Goal: Task Accomplishment & Management: Complete application form

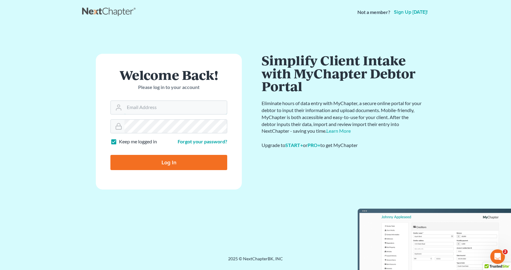
type input "[EMAIL_ADDRESS][DOMAIN_NAME]"
click at [158, 168] on input "Log In" at bounding box center [168, 162] width 117 height 15
type input "Thinking..."
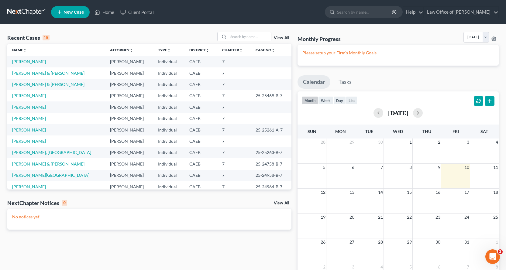
click at [29, 109] on link "[PERSON_NAME]" at bounding box center [29, 107] width 34 height 5
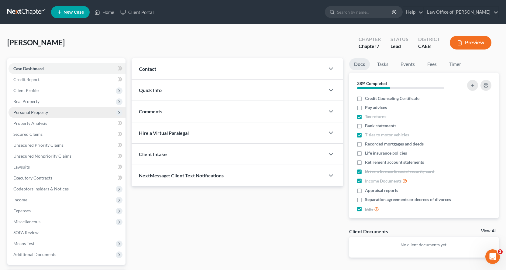
click at [23, 113] on span "Personal Property" at bounding box center [30, 112] width 35 height 5
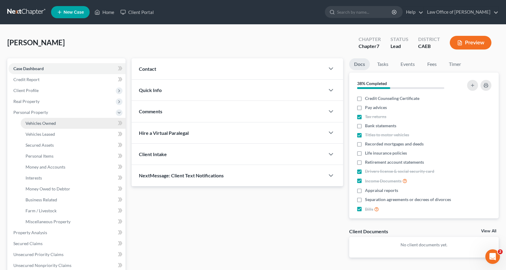
click at [32, 120] on link "Vehicles Owned" at bounding box center [73, 123] width 105 height 11
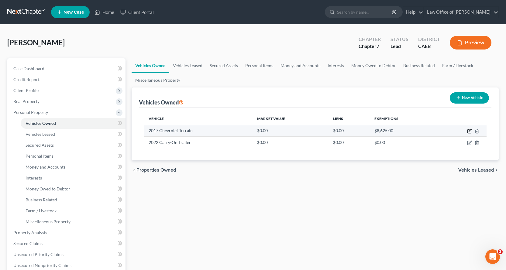
click at [469, 131] on icon "button" at bounding box center [469, 131] width 5 height 5
select select "0"
select select "9"
select select "0"
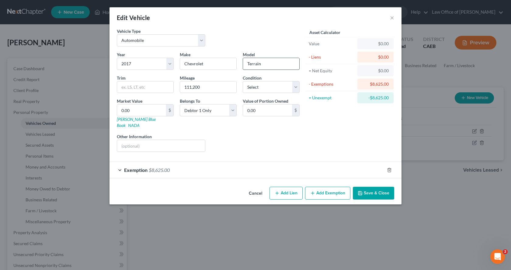
click at [267, 65] on input "Terrain" at bounding box center [271, 64] width 56 height 12
type input "Terrain SLE-1"
drag, startPoint x: 222, startPoint y: 88, endPoint x: 182, endPoint y: 87, distance: 39.9
click at [182, 87] on input "111,200" at bounding box center [208, 87] width 56 height 12
type input "112,000"
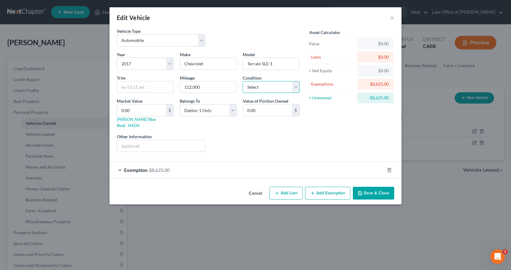
click at [277, 84] on select "Select Excellent Very Good Good Fair Poor" at bounding box center [271, 87] width 57 height 12
select select "2"
click at [243, 81] on select "Select Excellent Very Good Good Fair Poor" at bounding box center [271, 87] width 57 height 12
click at [136, 114] on input "0.00" at bounding box center [141, 111] width 49 height 12
type input "6"
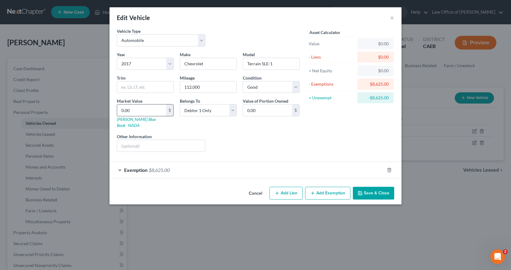
type input "6.00"
type input "66"
type input "66.00"
type input "665"
type input "665.00"
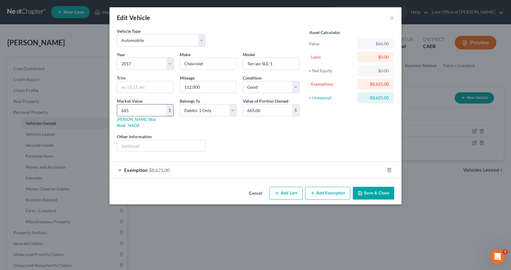
type input "6650"
type input "6,650.00"
click at [378, 190] on button "Save & Close" at bounding box center [373, 193] width 41 height 13
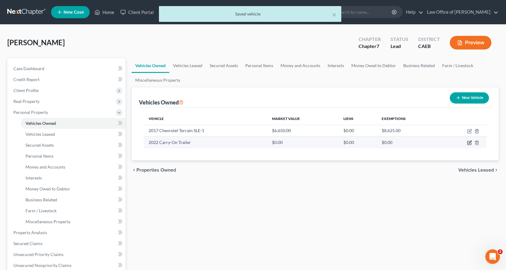
click at [468, 143] on icon "button" at bounding box center [470, 143] width 4 height 4
select select "2"
select select "4"
select select "0"
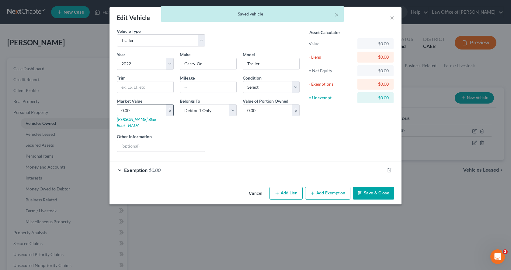
click at [143, 109] on input "0.00" at bounding box center [141, 111] width 49 height 12
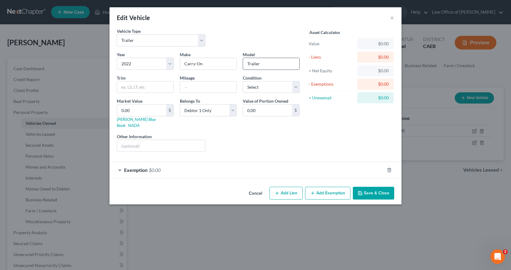
click at [246, 64] on input "Trailer" at bounding box center [271, 64] width 56 height 12
type input "Utility Trailer"
click at [136, 112] on input "0.00" at bounding box center [141, 111] width 49 height 12
type input "8"
type input "8.00"
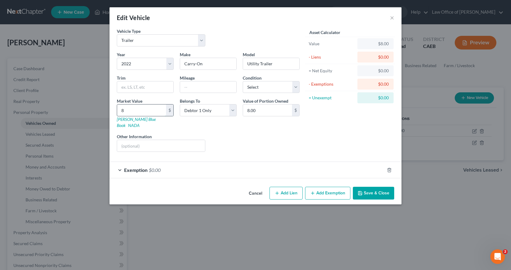
type input "80"
type input "80.00"
type input "800"
type input "800.00"
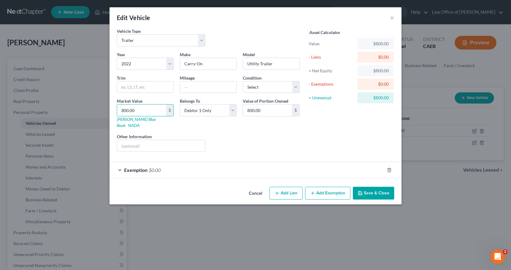
click at [373, 189] on button "Save & Close" at bounding box center [373, 193] width 41 height 13
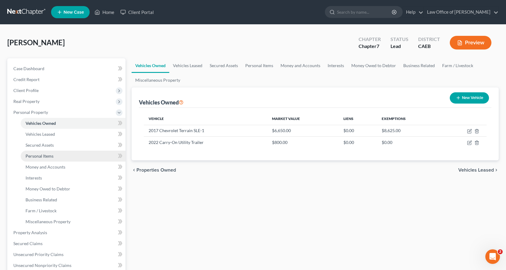
click at [47, 156] on span "Personal Items" at bounding box center [40, 156] width 28 height 5
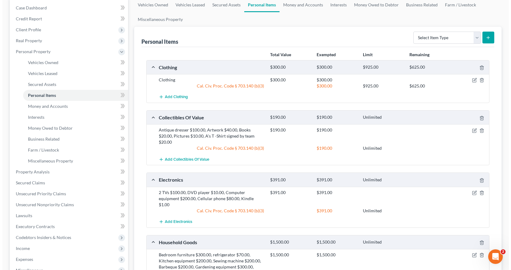
scroll to position [152, 0]
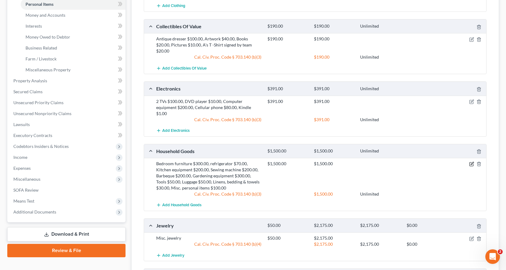
click at [472, 162] on icon "button" at bounding box center [471, 164] width 5 height 5
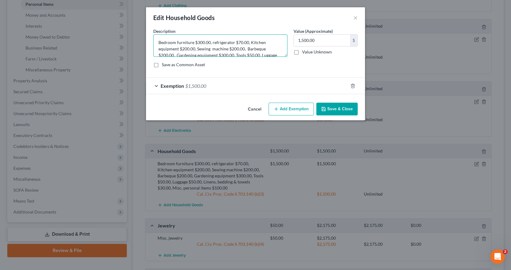
click at [200, 43] on textarea "Bedroom furniture $300.00, refrigerator $70.00, Kitchen equipment $200.00, Sewi…" at bounding box center [220, 45] width 134 height 22
type textarea "Bedroom furniture $200.00, refrigerator $70.00, Kitchen equipment $200.00, Sewi…"
click at [303, 42] on input "1,500.00" at bounding box center [322, 41] width 56 height 12
type input "1,400.00"
click at [197, 84] on span "$1,500.00" at bounding box center [195, 86] width 21 height 6
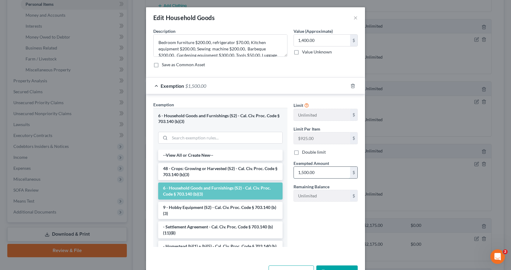
click at [301, 173] on input "1,500.00" at bounding box center [322, 173] width 56 height 12
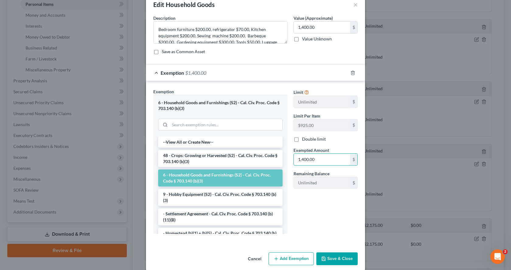
scroll to position [20, 0]
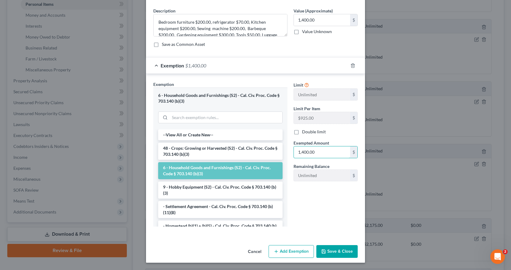
type input "1,400.00"
click at [338, 250] on button "Save & Close" at bounding box center [336, 251] width 41 height 13
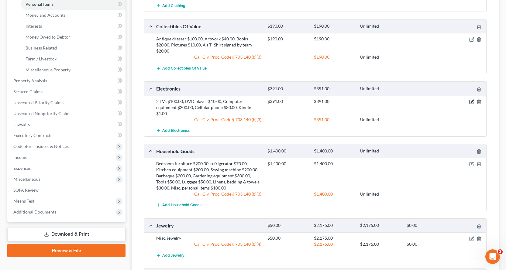
click at [471, 102] on icon "button" at bounding box center [471, 101] width 5 height 5
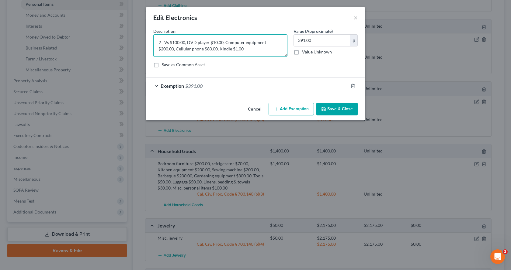
drag, startPoint x: 213, startPoint y: 49, endPoint x: 202, endPoint y: 49, distance: 11.3
click at [202, 49] on textarea "2 TVs $100.00, DVD player $10.00, Computer equipment $200.00, Cellular phone $8…" at bounding box center [220, 45] width 134 height 22
click at [218, 49] on textarea "2 TVs $100.00, DVD player $10.00, Computer equipment $200.00, Cellular phone $8…" at bounding box center [220, 45] width 134 height 22
type textarea "2 TVs $100.00, DVD player $10.00, Computer equipment $200.00, Cellular phone $8…"
click at [318, 41] on input "391.00" at bounding box center [322, 41] width 56 height 12
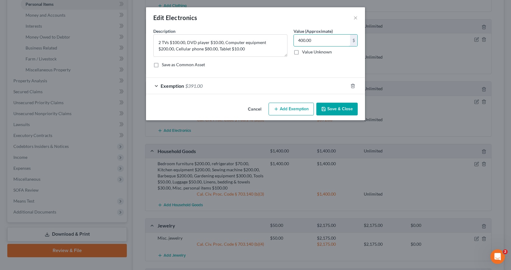
type input "400.00"
click at [208, 85] on div "Exemption $391.00" at bounding box center [247, 86] width 202 height 16
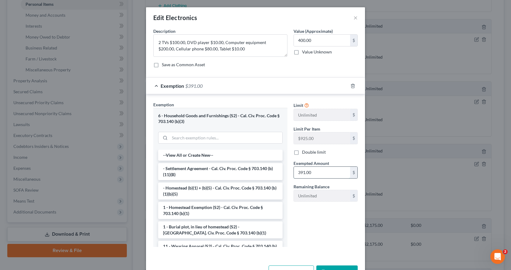
click at [318, 171] on input "391.00" at bounding box center [322, 173] width 56 height 12
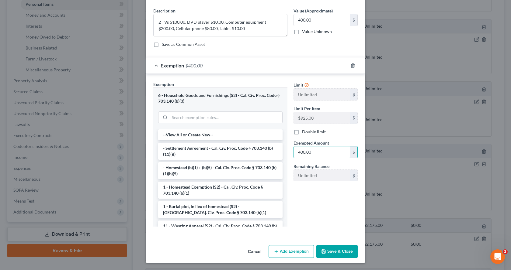
type input "400.00"
click at [340, 253] on button "Save & Close" at bounding box center [336, 251] width 41 height 13
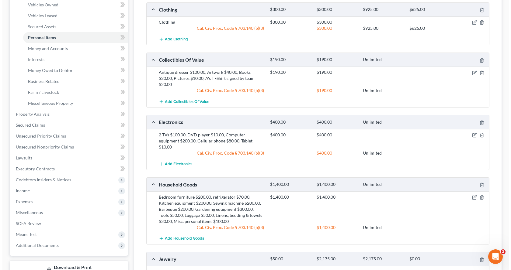
scroll to position [61, 0]
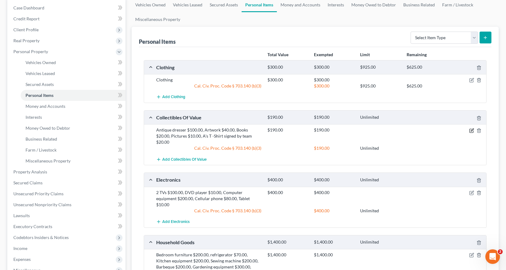
click at [470, 131] on icon "button" at bounding box center [471, 130] width 5 height 5
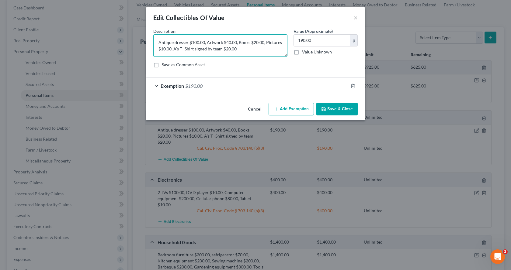
click at [209, 45] on textarea "Antique dresser $100.00, Artwork $40.00, Books $20.00, Pictures $10.00, A's T -…" at bounding box center [220, 45] width 134 height 22
click at [207, 45] on textarea "Antique dresser $100.00, Artwork $40.00, Books $20.00, Pictures $10.00, A's T -…" at bounding box center [220, 45] width 134 height 22
click at [216, 45] on textarea "Antique dresser $100.00, Figuirines $40.00, Artwork $40.00, Books $20.00, Pictu…" at bounding box center [220, 45] width 134 height 22
click at [285, 48] on textarea "Antique dresser $100.00, Figurines $40.00, Artwork $40.00, Books $20.00, Pictur…" at bounding box center [220, 45] width 134 height 22
click at [217, 49] on textarea "Antique dresser $100.00, Figurines $40.00, Artwork $40.00, Books $20.00, Pictur…" at bounding box center [220, 45] width 134 height 22
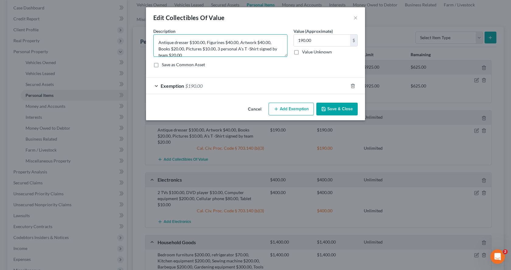
click at [222, 50] on textarea "Antique dresser $100.00, Figurines $40.00, Artwork $40.00, Books $20.00, Pictur…" at bounding box center [220, 45] width 134 height 22
click at [237, 48] on textarea "Antique dresser $100.00, Figurines $40.00, Artwork $40.00, Books $20.00, Pictur…" at bounding box center [220, 45] width 134 height 22
type textarea "Antique dresser $100.00, Figurines $40.00, Artwork $40.00, Books $20.00, Pictur…"
click at [323, 41] on input "190.00" at bounding box center [322, 41] width 56 height 12
type input "200.00"
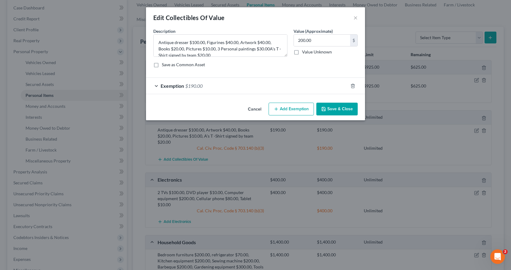
click at [174, 86] on span "Exemption" at bounding box center [172, 86] width 23 height 6
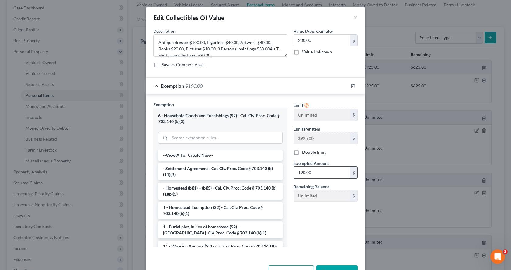
click at [330, 172] on input "190.00" at bounding box center [322, 173] width 56 height 12
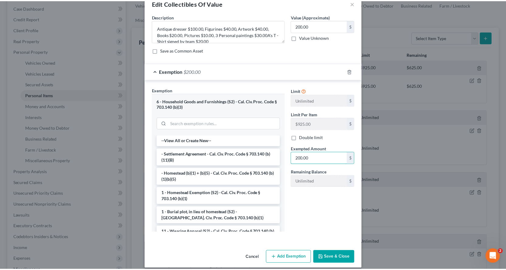
scroll to position [20, 0]
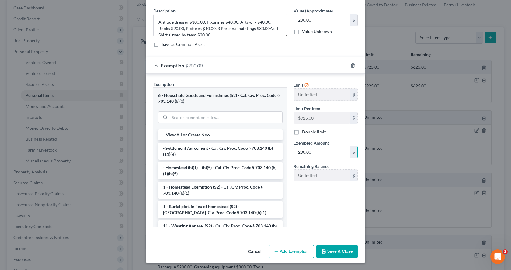
type input "200.00"
click at [343, 253] on button "Save & Close" at bounding box center [336, 251] width 41 height 13
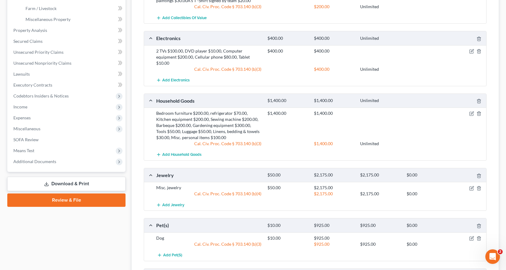
scroll to position [243, 0]
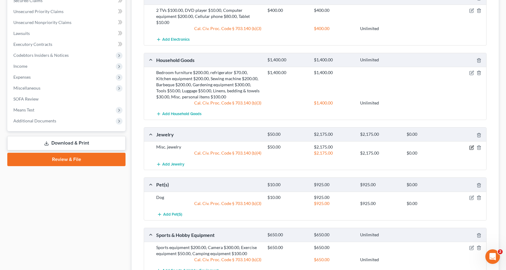
click at [470, 148] on icon "button" at bounding box center [472, 148] width 4 height 4
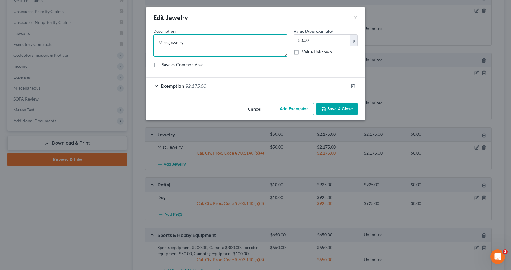
click at [169, 43] on textarea "Misc. jewelry" at bounding box center [220, 45] width 134 height 22
type textarea "Misc. Costume jewelry"
click at [340, 112] on button "Save & Close" at bounding box center [336, 109] width 41 height 13
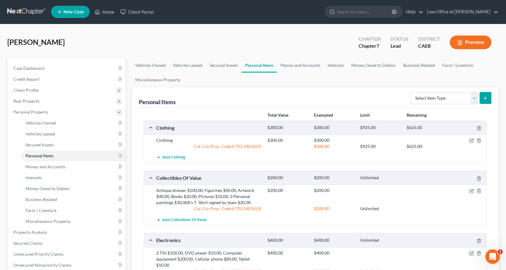
scroll to position [0, 0]
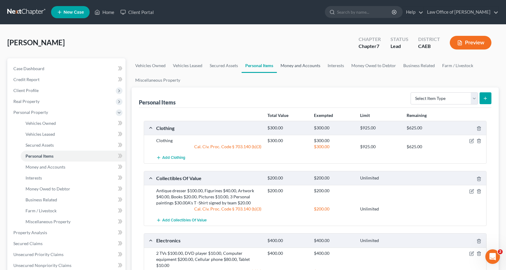
click at [294, 61] on link "Money and Accounts" at bounding box center [300, 65] width 47 height 15
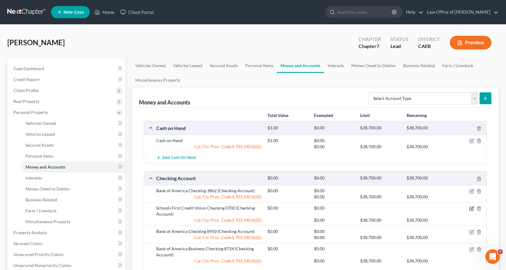
click at [474, 208] on icon "button" at bounding box center [471, 208] width 5 height 5
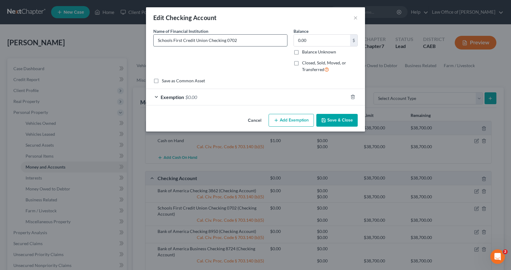
drag, startPoint x: 243, startPoint y: 37, endPoint x: 226, endPoint y: 39, distance: 17.1
click at [226, 39] on input "Schools First Credit Union Checking 0702" at bounding box center [220, 41] width 133 height 12
type input "Schools First Credit Union Checking 6070"
click at [343, 127] on div "Cancel Add Exemption Save & Close" at bounding box center [255, 122] width 219 height 20
click at [340, 117] on button "Save & Close" at bounding box center [336, 120] width 41 height 13
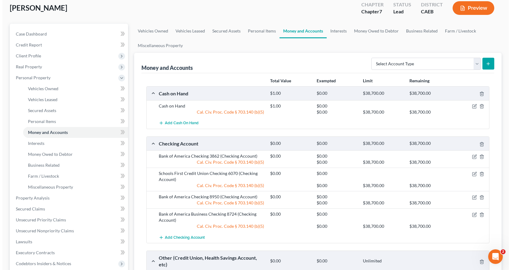
scroll to position [61, 0]
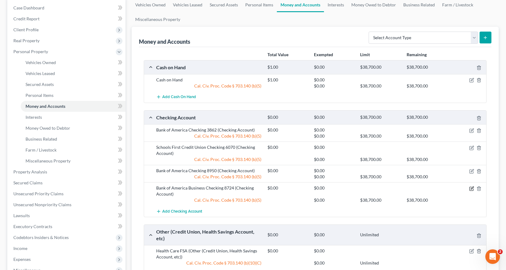
click at [471, 190] on icon "button" at bounding box center [471, 188] width 5 height 5
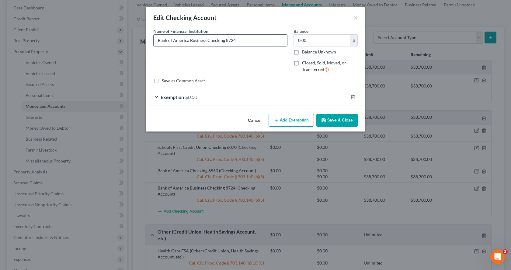
drag, startPoint x: 205, startPoint y: 41, endPoint x: 189, endPoint y: 39, distance: 15.9
click at [189, 39] on input "Bank of America Business Checking 8724" at bounding box center [220, 41] width 133 height 12
click at [232, 38] on input "Bank of America LLC Checking 8724" at bounding box center [220, 41] width 133 height 12
type input "Bank of America LLC Checking 8724 (See Exhibit A- Statement of Assets & Liabili…"
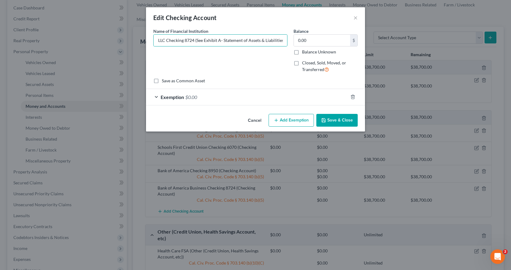
click at [330, 122] on button "Save & Close" at bounding box center [336, 120] width 41 height 13
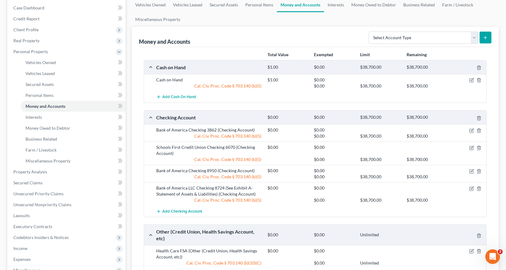
scroll to position [182, 0]
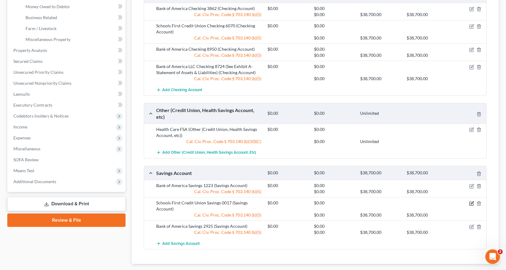
click at [473, 203] on icon "button" at bounding box center [471, 203] width 5 height 5
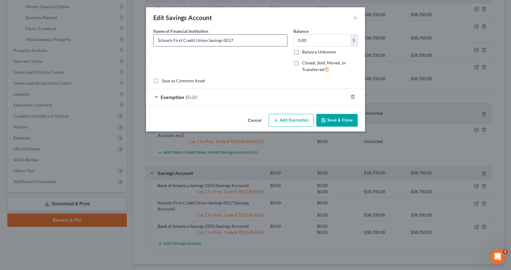
drag, startPoint x: 235, startPoint y: 41, endPoint x: 223, endPoint y: 41, distance: 12.2
click at [223, 41] on input "Schools First Credit Union Savings 0017" at bounding box center [220, 41] width 133 height 12
type input "Schools First Credit Union Savings 6001"
click at [339, 119] on button "Save & Close" at bounding box center [336, 120] width 41 height 13
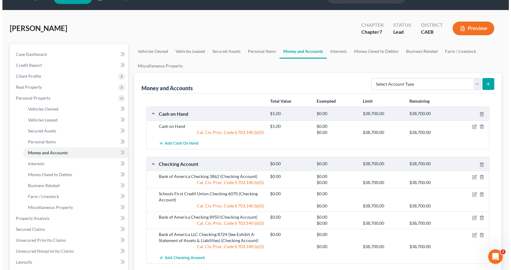
scroll to position [0, 0]
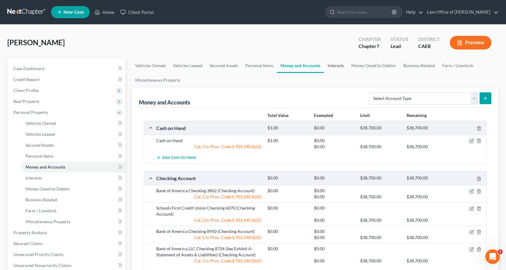
click at [338, 66] on link "Interests" at bounding box center [336, 65] width 24 height 15
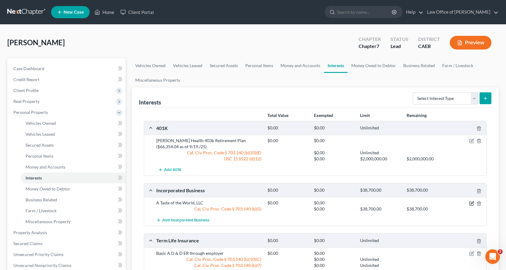
click at [470, 201] on icon "button" at bounding box center [471, 203] width 5 height 5
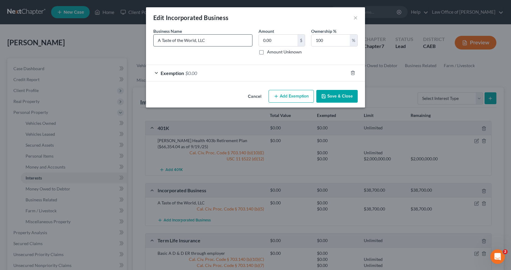
click at [212, 41] on input "A Taste of the World, LLC" at bounding box center [203, 41] width 99 height 12
click at [233, 41] on input "A Taste of the World, LLC (See Exhibit A- Statement of Assets & LIabilities" at bounding box center [203, 41] width 99 height 12
type input "A Taste of the World, LLC (See Exhibit A- Statement of Assets & Liabilities"
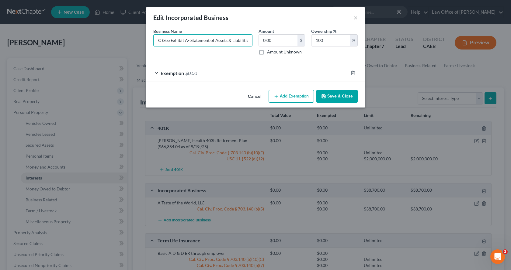
click at [296, 100] on button "Add Exemption" at bounding box center [290, 96] width 45 height 13
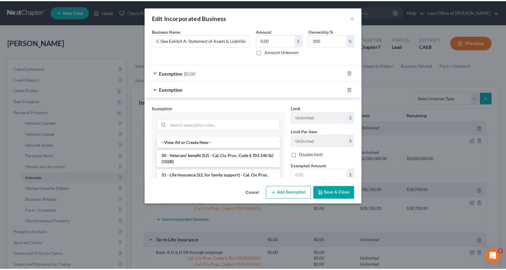
scroll to position [0, 0]
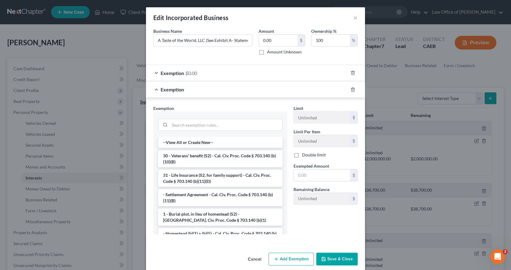
click at [336, 261] on button "Save & Close" at bounding box center [336, 259] width 41 height 13
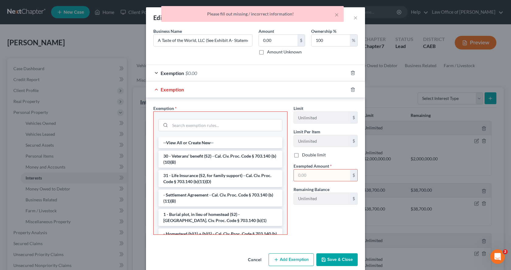
click at [189, 92] on div "Exemption" at bounding box center [247, 89] width 202 height 16
click at [350, 91] on icon "button" at bounding box center [352, 89] width 5 height 5
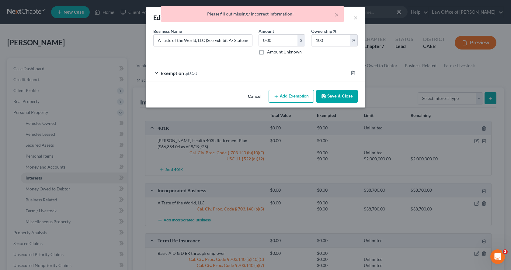
click at [347, 98] on button "Save & Close" at bounding box center [336, 96] width 41 height 13
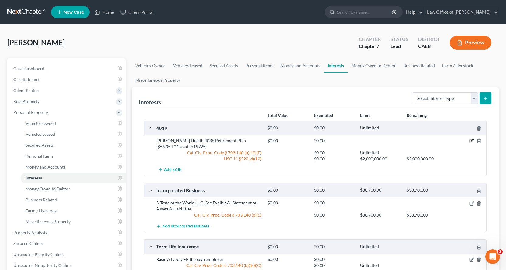
click at [470, 142] on icon "button" at bounding box center [471, 141] width 5 height 5
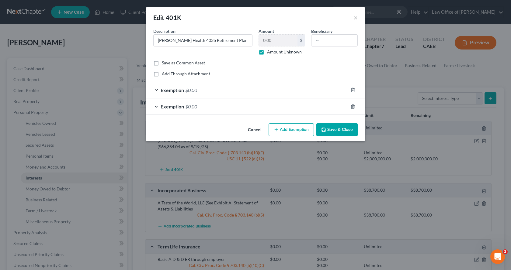
click at [337, 130] on button "Save & Close" at bounding box center [336, 129] width 41 height 13
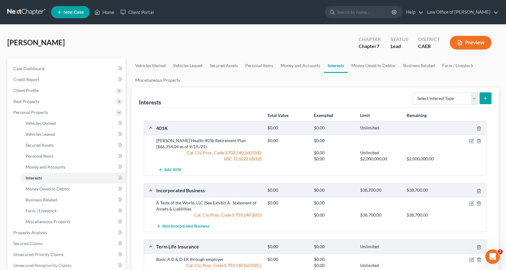
click at [182, 141] on div "[PERSON_NAME] Health 403b Retirement Plan ($66,354.04 as of 9/19./25)" at bounding box center [208, 144] width 111 height 12
click at [472, 141] on icon "button" at bounding box center [472, 140] width 3 height 3
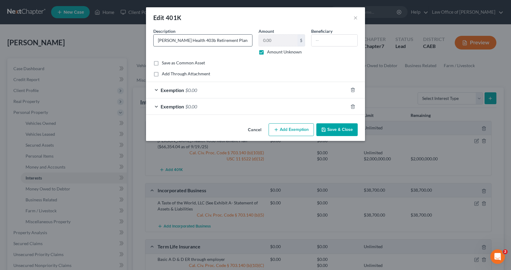
click at [183, 42] on input "[PERSON_NAME] Health 403b Retirement Plan ($66,354.04 as of 9/19./25)" at bounding box center [203, 41] width 99 height 12
drag, startPoint x: 209, startPoint y: 41, endPoint x: 199, endPoint y: 41, distance: 9.7
click at [199, 41] on input "[PERSON_NAME] Health Savings 403b Retirement Plan ($66,354.04 as of 9/19./25)" at bounding box center [203, 41] width 99 height 12
click at [230, 41] on input "[PERSON_NAME] Health Savings Retirement Plan ($66,354.04 as of 9/19./25)" at bounding box center [203, 41] width 99 height 12
type input "[PERSON_NAME] Health Savings Retirement Plan 403(b) ($66,354.04 as of 9/19./25)"
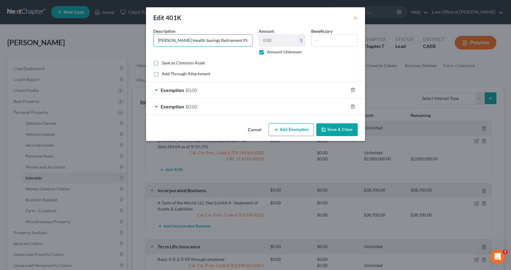
click at [349, 128] on button "Save & Close" at bounding box center [336, 129] width 41 height 13
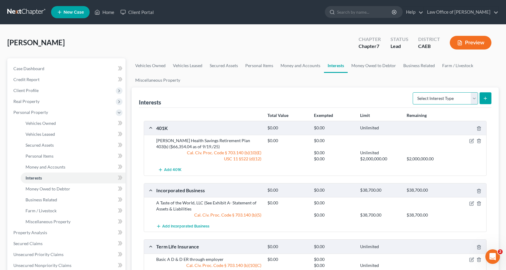
click at [446, 97] on select "Select Interest Type 401K Annuity Bond Education IRA Government Bond Government…" at bounding box center [445, 98] width 65 height 12
select select "pension_plan"
click at [413, 92] on select "Select Interest Type 401K Annuity Bond Education IRA Government Bond Government…" at bounding box center [445, 98] width 65 height 12
click at [487, 100] on icon "submit" at bounding box center [485, 98] width 5 height 5
click at [363, 66] on link "Money Owed to Debtor" at bounding box center [374, 65] width 52 height 15
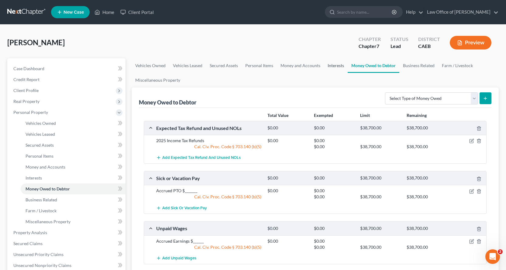
click at [334, 67] on link "Interests" at bounding box center [336, 65] width 24 height 15
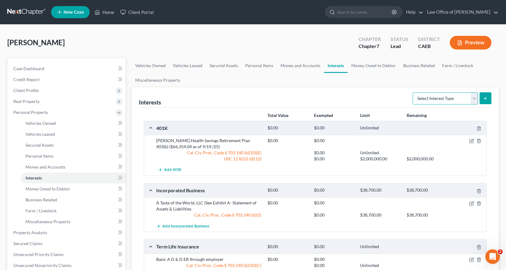
click at [434, 98] on select "Select Interest Type 401K Annuity Bond Education IRA Government Bond Government…" at bounding box center [445, 98] width 65 height 12
select select "pension_plan"
click at [413, 92] on select "Select Interest Type 401K Annuity Bond Education IRA Government Bond Government…" at bounding box center [445, 98] width 65 height 12
click at [487, 96] on icon "submit" at bounding box center [485, 98] width 5 height 5
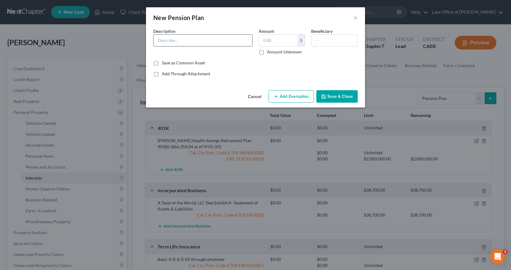
drag, startPoint x: 163, startPoint y: 43, endPoint x: 169, endPoint y: 43, distance: 6.7
click at [163, 43] on input "text" at bounding box center [203, 41] width 99 height 12
type input "[PERSON_NAME] Health Pension"
click at [267, 51] on label "Amount Unknown" at bounding box center [284, 52] width 35 height 6
click at [269, 51] on input "Amount Unknown" at bounding box center [271, 51] width 4 height 4
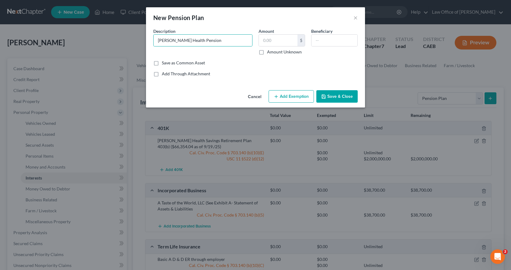
checkbox input "true"
drag, startPoint x: 301, startPoint y: 99, endPoint x: 307, endPoint y: 99, distance: 6.4
click at [301, 99] on button "Add Exemption" at bounding box center [290, 96] width 45 height 13
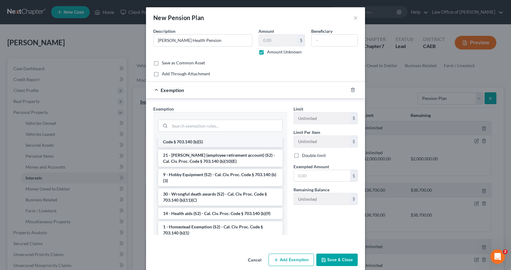
scroll to position [395, 0]
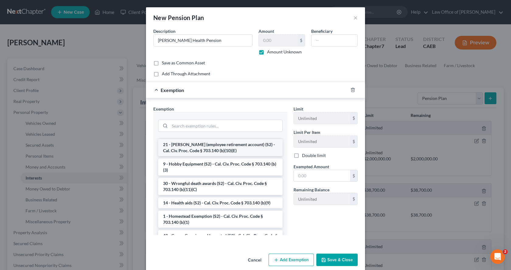
click at [195, 156] on li "21 - [PERSON_NAME] (employee retirement account) (S2) - Cal. Civ. Proc. Code § …" at bounding box center [220, 147] width 124 height 17
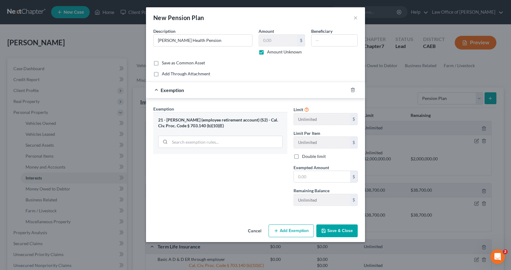
click at [296, 232] on button "Add Exemption" at bounding box center [290, 231] width 45 height 13
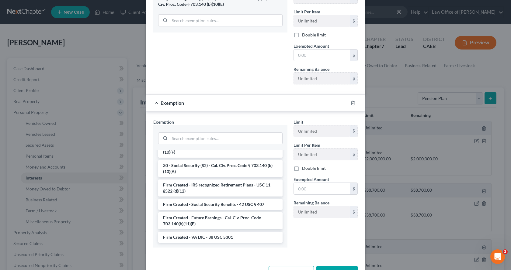
scroll to position [562, 0]
click at [229, 187] on li "Firm Created - IRS recognized Retirement Plans - USC 11 §522 (d)(12)" at bounding box center [220, 188] width 124 height 17
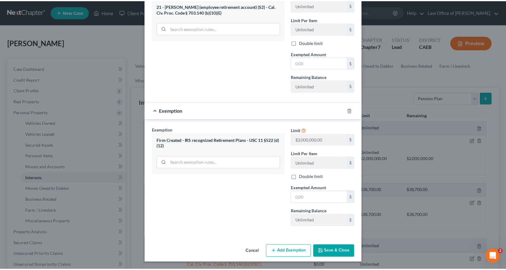
scroll to position [114, 0]
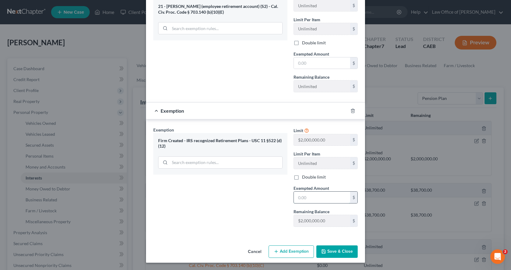
click at [312, 201] on input "text" at bounding box center [322, 198] width 56 height 12
type input "0.00"
click at [338, 255] on button "Save & Close" at bounding box center [336, 252] width 41 height 13
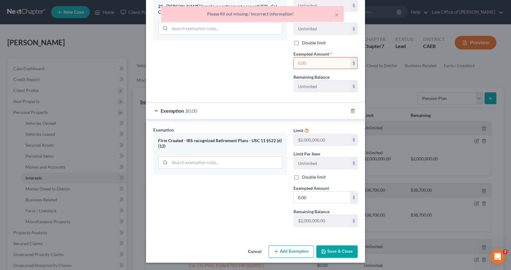
click at [303, 63] on input "text" at bounding box center [322, 63] width 56 height 12
type input "0.00"
click at [343, 250] on button "Save & Close" at bounding box center [336, 252] width 41 height 13
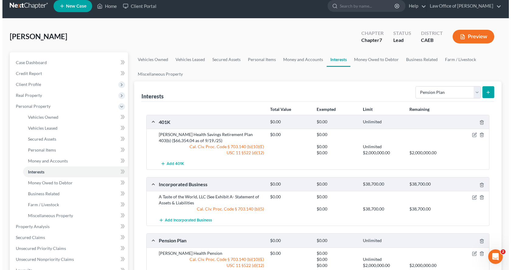
scroll to position [0, 0]
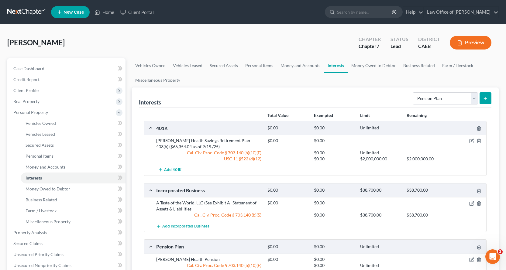
click at [478, 41] on button "Preview" at bounding box center [471, 43] width 42 height 14
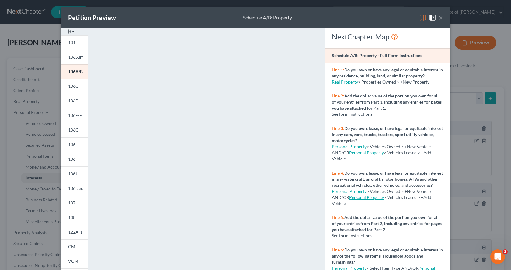
drag, startPoint x: 507, startPoint y: 148, endPoint x: 510, endPoint y: 225, distance: 77.3
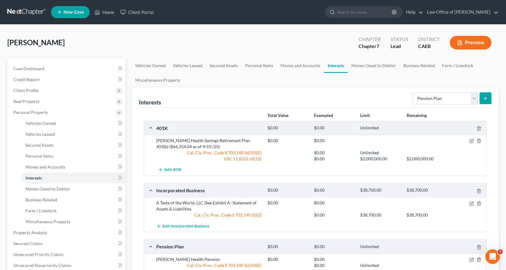
click at [469, 41] on button "Preview" at bounding box center [471, 43] width 42 height 14
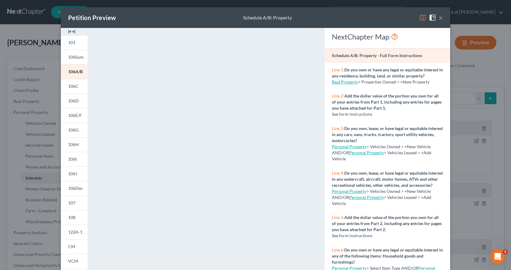
click at [438, 17] on button "×" at bounding box center [440, 17] width 4 height 7
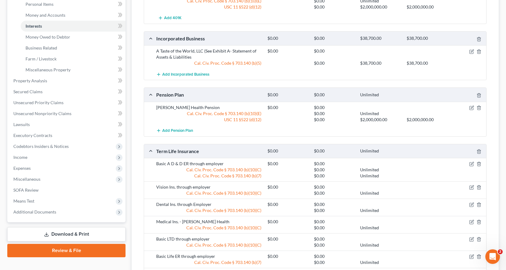
scroll to position [213, 0]
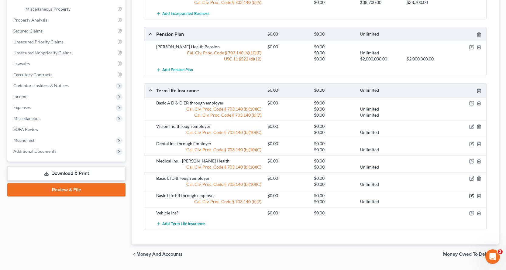
click at [472, 197] on icon "button" at bounding box center [471, 196] width 5 height 5
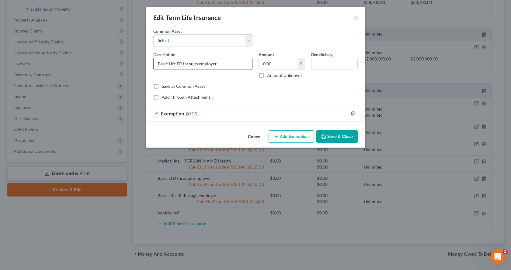
drag, startPoint x: 182, startPoint y: 65, endPoint x: 177, endPoint y: 66, distance: 5.2
click at [177, 66] on input "Basic Life ER through employer" at bounding box center [203, 64] width 99 height 12
type input "Basic Life through employer"
click at [342, 136] on button "Save & Close" at bounding box center [336, 136] width 41 height 13
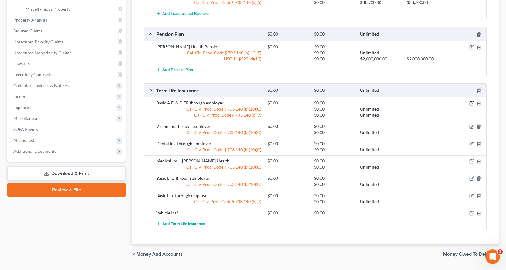
click at [469, 102] on icon "button" at bounding box center [471, 103] width 5 height 5
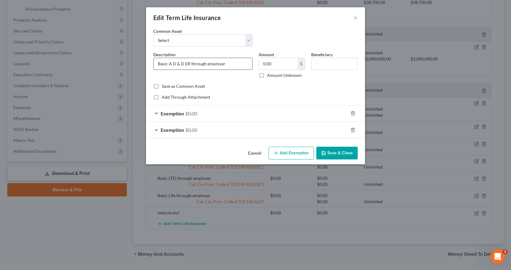
drag, startPoint x: 189, startPoint y: 64, endPoint x: 185, endPoint y: 64, distance: 4.0
click at [185, 64] on input "Basic A D & D ER through employer" at bounding box center [203, 64] width 99 height 12
type input "Basic A D & D through employer"
click at [345, 154] on button "Save & Close" at bounding box center [336, 153] width 41 height 13
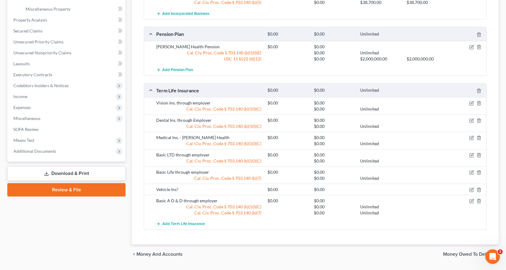
click at [474, 121] on div at bounding box center [468, 120] width 37 height 6
click at [472, 122] on icon "button" at bounding box center [471, 120] width 5 height 5
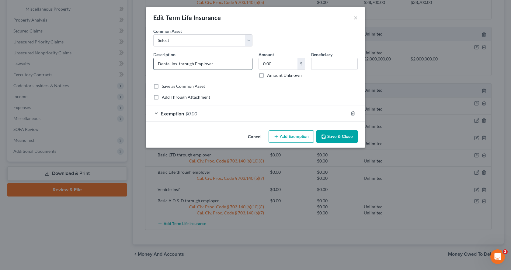
click at [195, 66] on input "Dental Ins. through Employer" at bounding box center [203, 64] width 99 height 12
type input "Dental Ins. through employer"
click at [348, 140] on button "Save & Close" at bounding box center [336, 136] width 41 height 13
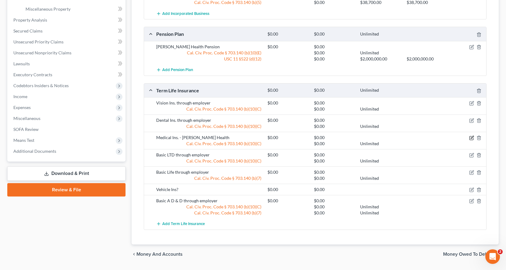
click at [472, 137] on icon "button" at bounding box center [471, 138] width 5 height 5
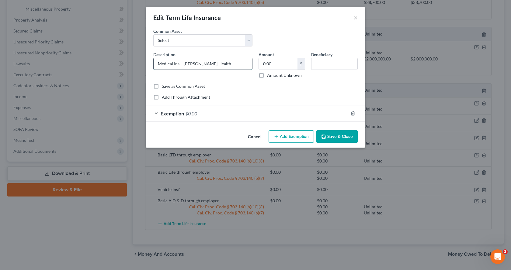
click at [182, 66] on input "Medical Ins. - [PERSON_NAME] Health" at bounding box center [203, 64] width 99 height 12
drag, startPoint x: 180, startPoint y: 65, endPoint x: 183, endPoint y: 71, distance: 6.8
click at [180, 65] on input "Medical Ins. - [PERSON_NAME] Health" at bounding box center [203, 64] width 99 height 12
type input "Medical Ins. through employer - [PERSON_NAME] Health"
click at [339, 138] on button "Save & Close" at bounding box center [336, 136] width 41 height 13
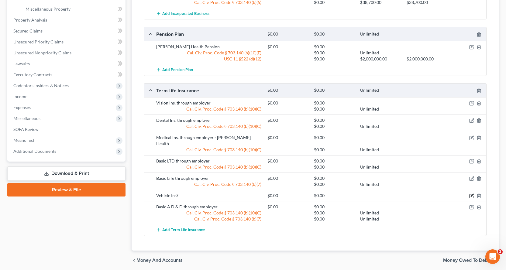
click at [473, 194] on icon "button" at bounding box center [471, 196] width 5 height 5
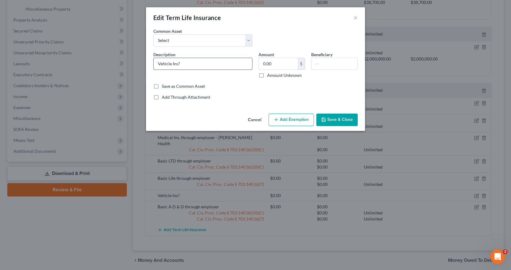
click at [180, 66] on input "Vehicle Ins?" at bounding box center [203, 64] width 99 height 12
type input "Vehicle Ins - State Farm"
click at [335, 121] on button "Save & Close" at bounding box center [336, 120] width 41 height 13
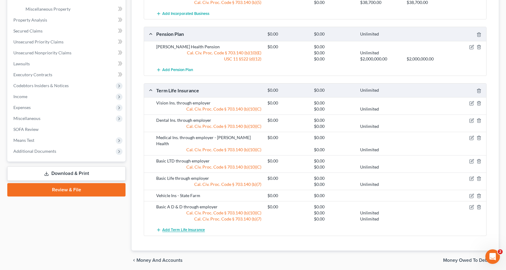
click at [187, 228] on span "Add Term Life Insurance" at bounding box center [183, 230] width 43 height 5
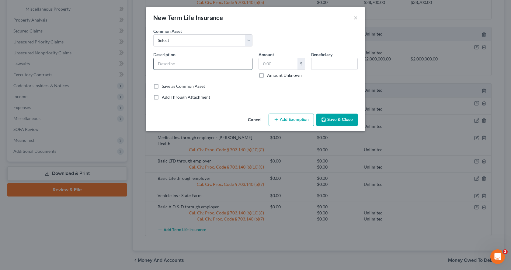
click at [167, 63] on input "text" at bounding box center [203, 64] width 99 height 12
type input "Renters Ins. - State Farm"
click at [273, 64] on input "text" at bounding box center [278, 64] width 39 height 12
type input "0.00"
click at [346, 120] on button "Save & Close" at bounding box center [336, 120] width 41 height 13
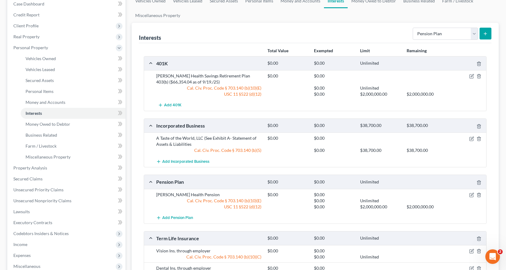
scroll to position [30, 0]
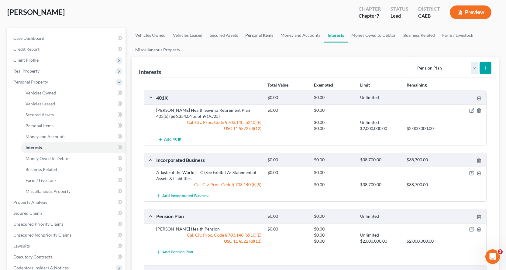
click at [255, 35] on link "Personal Items" at bounding box center [259, 35] width 35 height 15
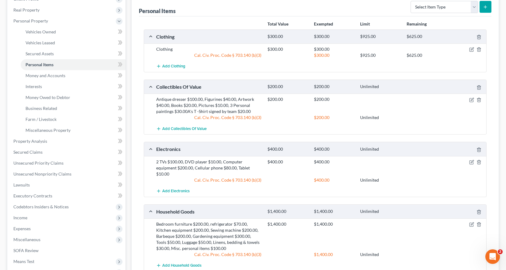
scroll to position [91, 0]
click at [473, 100] on icon "button" at bounding box center [471, 100] width 5 height 5
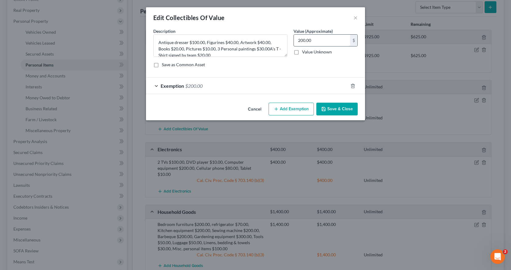
click at [303, 40] on input "200.00" at bounding box center [322, 41] width 56 height 12
type input "260.00"
click at [197, 82] on div "Exemption $200.00" at bounding box center [247, 86] width 202 height 16
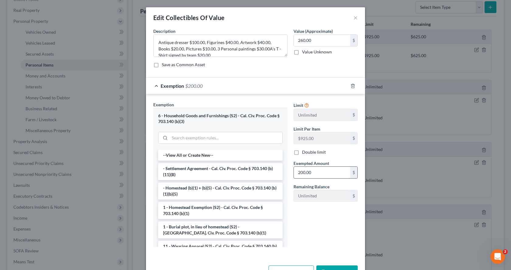
click at [307, 173] on input "200.00" at bounding box center [322, 173] width 56 height 12
type input "260.00"
click at [330, 267] on button "Save & Close" at bounding box center [336, 272] width 41 height 13
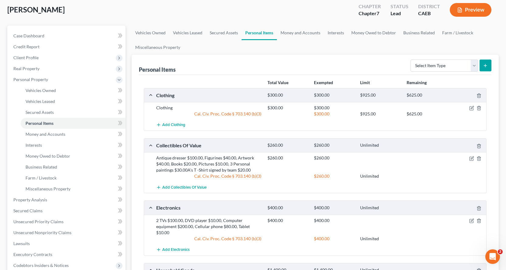
scroll to position [30, 0]
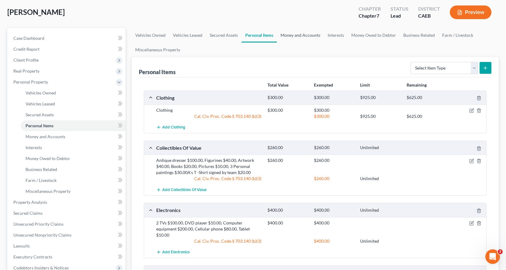
click at [306, 33] on link "Money and Accounts" at bounding box center [300, 35] width 47 height 15
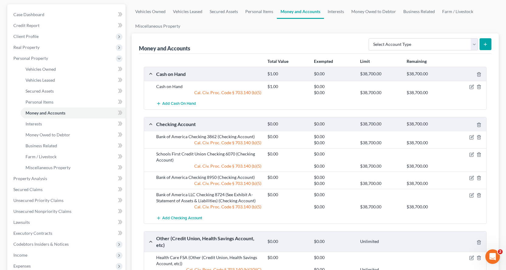
scroll to position [61, 0]
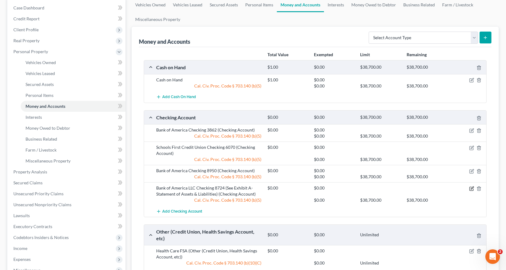
click at [471, 190] on icon "button" at bounding box center [471, 188] width 5 height 5
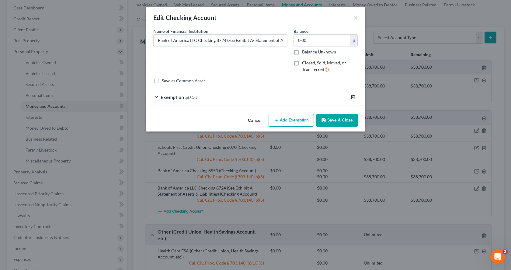
click at [352, 96] on icon "button" at bounding box center [352, 97] width 5 height 5
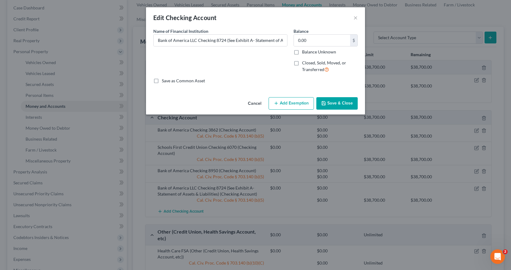
click at [328, 101] on button "Save & Close" at bounding box center [336, 103] width 41 height 13
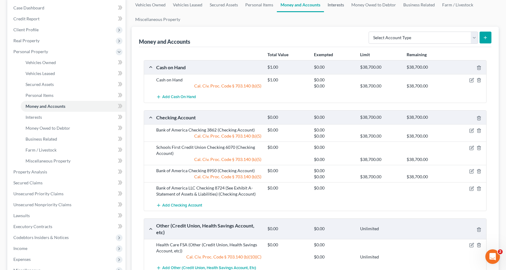
click at [343, 5] on link "Interests" at bounding box center [336, 5] width 24 height 15
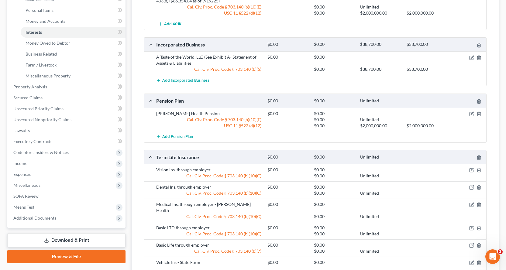
scroll to position [213, 0]
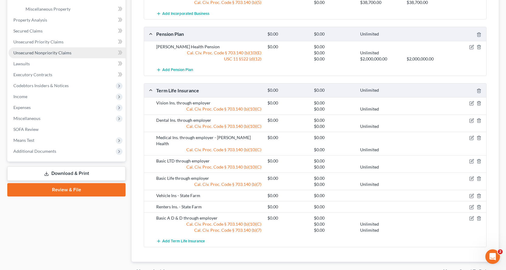
click at [24, 54] on span "Unsecured Nonpriority Claims" at bounding box center [42, 52] width 58 height 5
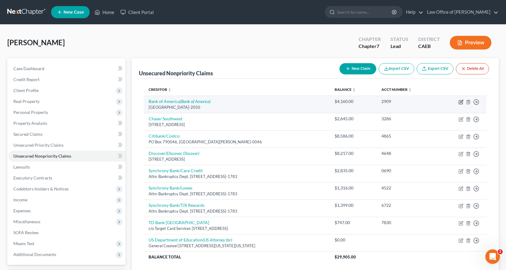
click at [461, 103] on icon "button" at bounding box center [461, 101] width 3 height 3
select select "45"
select select "2"
select select "0"
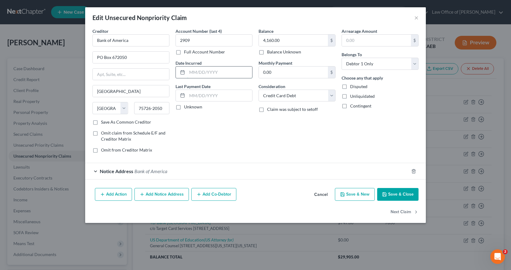
click at [200, 73] on input "text" at bounding box center [219, 73] width 65 height 12
type input "[DATE]-[DATE]"
click at [401, 198] on button "Save & Close" at bounding box center [397, 194] width 41 height 13
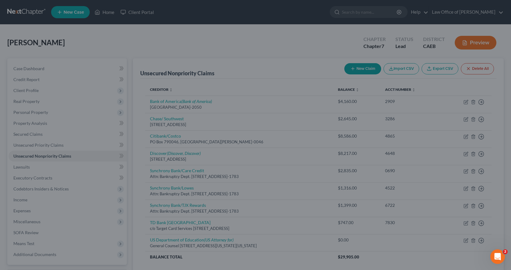
type input "0"
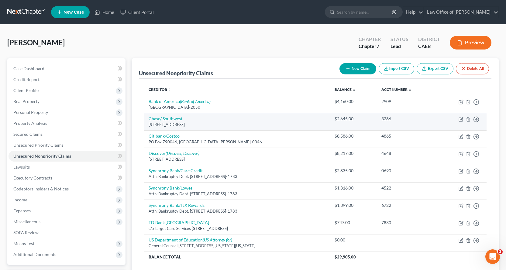
click at [462, 122] on td "Move to D Move to E Move to G Move to Notice Only" at bounding box center [462, 121] width 50 height 17
click at [461, 120] on icon "button" at bounding box center [461, 119] width 5 height 5
select select "7"
select select "2"
select select "0"
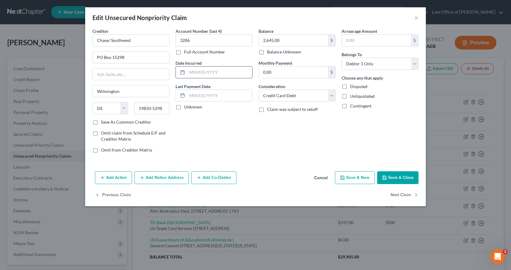
click at [201, 71] on input "text" at bounding box center [219, 73] width 65 height 12
type input "[DATE]-[DATE]"
click at [405, 195] on button "Next Claim" at bounding box center [404, 195] width 28 height 13
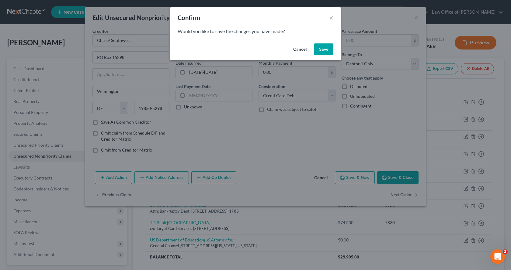
click at [319, 50] on button "Save" at bounding box center [323, 49] width 19 height 12
select select "26"
select select "2"
select select "0"
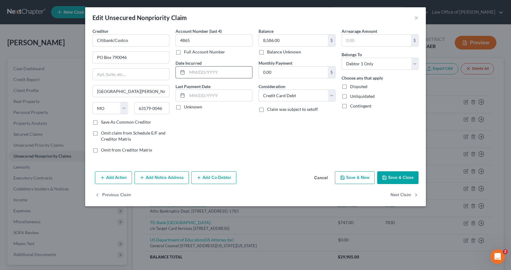
click at [187, 74] on input "text" at bounding box center [219, 73] width 65 height 12
type input "[DATE]-[DATE]"
click at [403, 194] on button "Next Claim" at bounding box center [404, 195] width 28 height 13
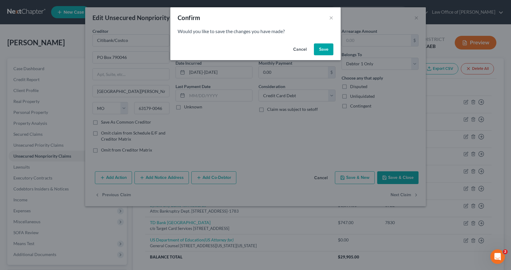
click at [327, 51] on button "Save" at bounding box center [323, 49] width 19 height 12
select select "46"
select select "2"
select select "0"
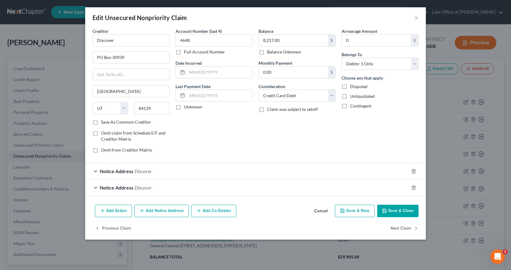
type input "0"
drag, startPoint x: 119, startPoint y: 59, endPoint x: 126, endPoint y: 58, distance: 7.4
click at [126, 58] on input "PO Box 30939" at bounding box center [131, 58] width 76 height 12
type input "PO Box 30943"
drag, startPoint x: 146, startPoint y: 109, endPoint x: 152, endPoint y: 109, distance: 6.1
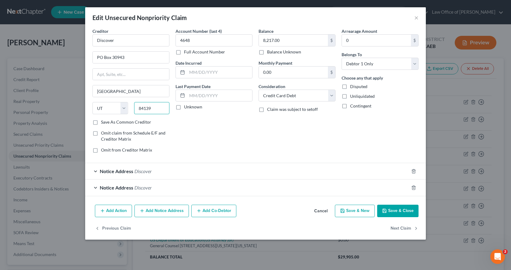
click at [152, 109] on input "84139" at bounding box center [152, 108] width 36 height 12
type input "84130"
click at [200, 75] on input "text" at bounding box center [219, 73] width 65 height 12
type input "[DATE]-[DATE]"
click at [401, 226] on button "Next Claim" at bounding box center [404, 228] width 28 height 13
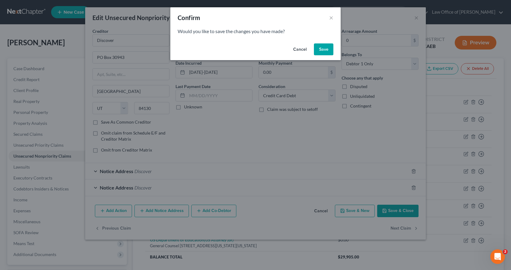
click at [328, 48] on button "Save" at bounding box center [323, 49] width 19 height 12
select select "39"
select select "2"
select select "0"
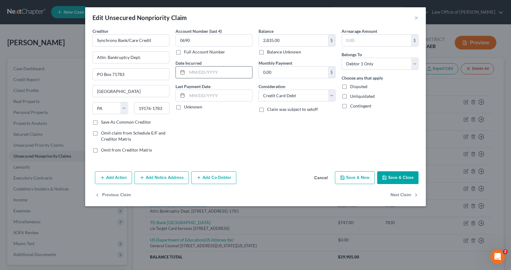
click at [207, 74] on input "text" at bounding box center [219, 73] width 65 height 12
type input "[DATE]-[DATE]"
click at [397, 195] on button "Next Claim" at bounding box center [404, 195] width 28 height 13
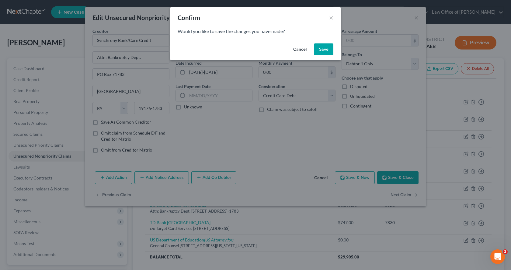
click at [326, 50] on button "Save" at bounding box center [323, 49] width 19 height 12
select select "39"
select select "2"
select select "0"
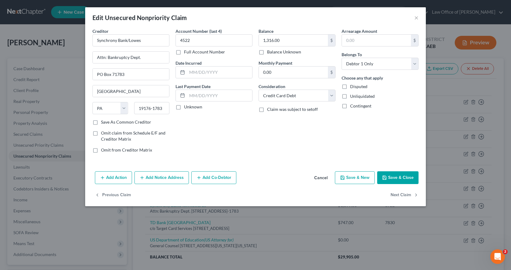
type input "0"
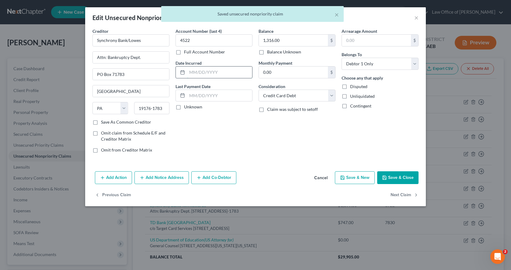
click at [216, 72] on input "text" at bounding box center [219, 73] width 65 height 12
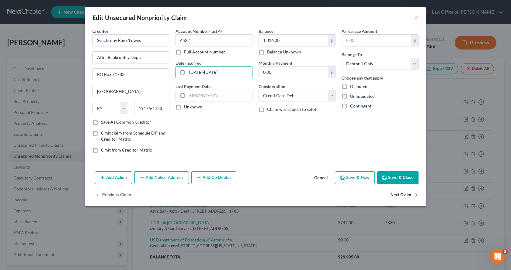
type input "[DATE]-[DATE]"
click at [392, 194] on button "Next Claim" at bounding box center [404, 195] width 28 height 13
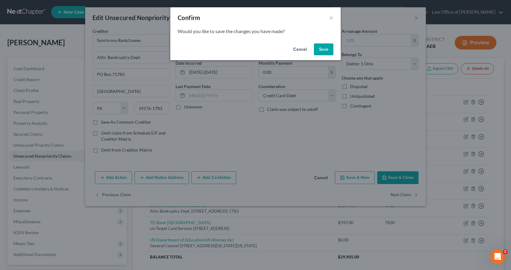
click at [323, 50] on button "Save" at bounding box center [323, 49] width 19 height 12
select select "39"
select select "2"
select select "0"
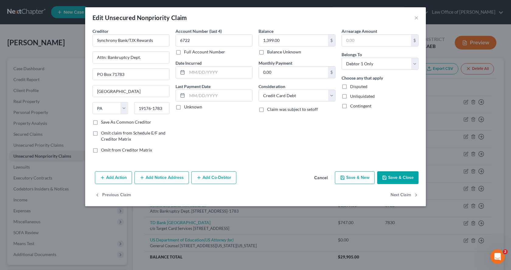
type input "0"
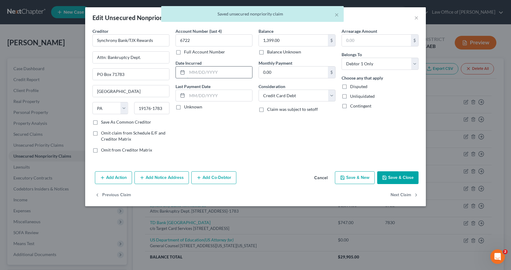
click at [230, 72] on input "text" at bounding box center [219, 73] width 65 height 12
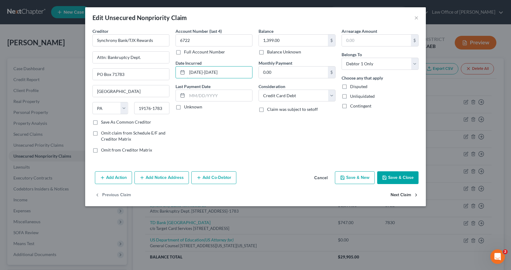
type input "[DATE]-[DATE]"
click at [402, 193] on button "Next Claim" at bounding box center [404, 195] width 28 height 13
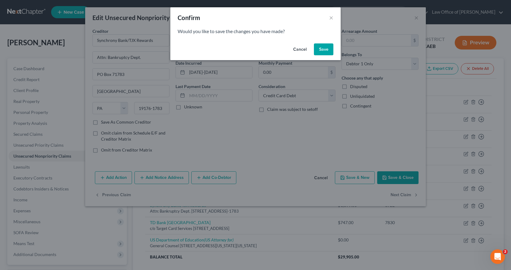
click at [323, 51] on button "Save" at bounding box center [323, 49] width 19 height 12
select select "24"
select select "2"
select select "0"
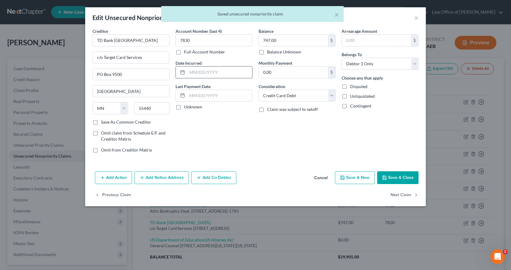
click at [211, 73] on input "text" at bounding box center [219, 73] width 65 height 12
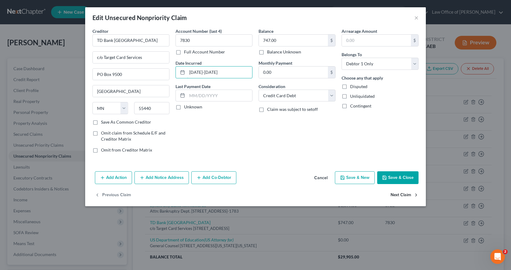
type input "[DATE]-[DATE]"
click at [401, 193] on button "Next Claim" at bounding box center [404, 195] width 28 height 13
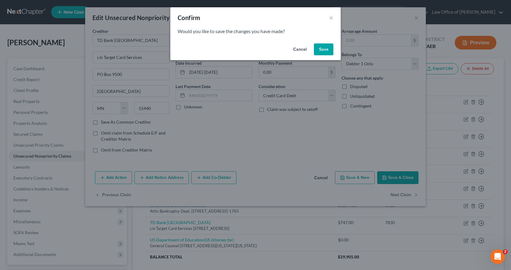
drag, startPoint x: 330, startPoint y: 51, endPoint x: 321, endPoint y: 64, distance: 15.9
click at [331, 51] on button "Save" at bounding box center [323, 49] width 19 height 12
select select "8"
select select "17"
select select "0"
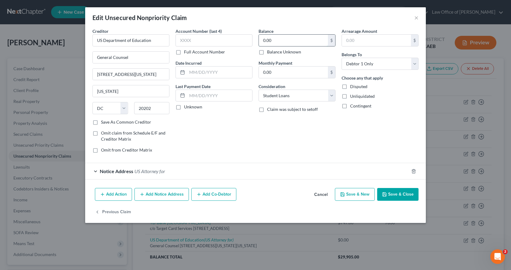
click at [260, 43] on input "0.00" at bounding box center [293, 41] width 69 height 12
type input "91,413.00"
click at [225, 69] on input "text" at bounding box center [219, 73] width 65 height 12
type input "[DATE]"
click at [146, 193] on button "Add Notice Address" at bounding box center [161, 194] width 54 height 13
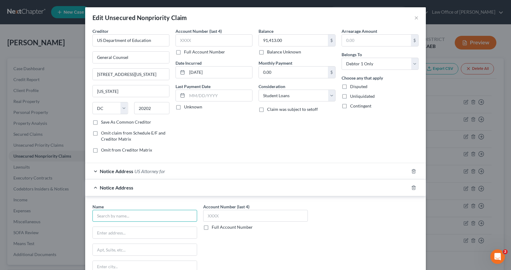
click at [110, 213] on input "text" at bounding box center [144, 216] width 105 height 12
type input "ED Financial Services"
type input "PO Box 36008"
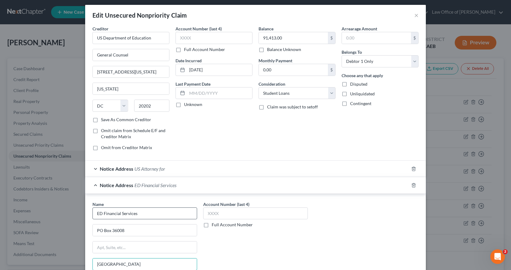
type input "[GEOGRAPHIC_DATA]"
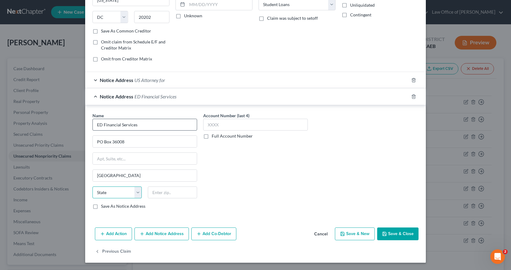
select select "44"
type input "37390-6008"
click at [382, 233] on icon "button" at bounding box center [384, 234] width 5 height 5
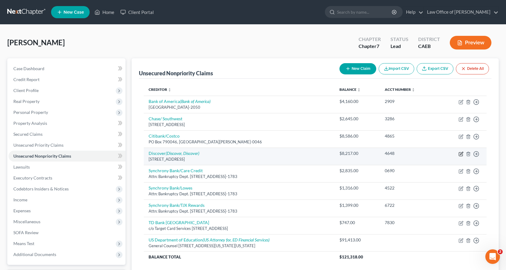
click at [463, 154] on icon "button" at bounding box center [461, 154] width 5 height 5
select select "46"
select select "2"
select select "0"
select select "46"
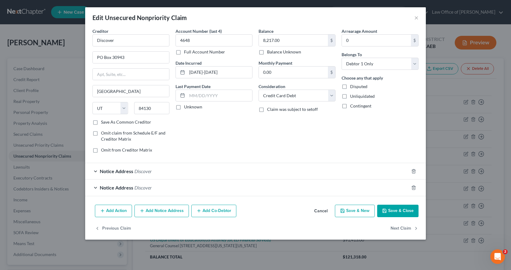
click at [96, 172] on div "Notice Address Discover" at bounding box center [247, 171] width 324 height 16
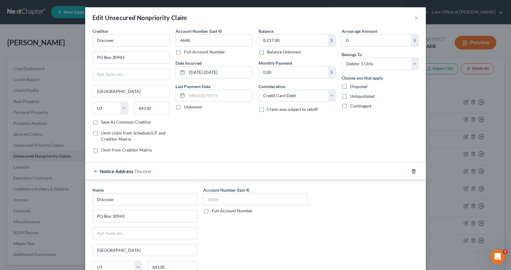
click at [413, 172] on icon "button" at bounding box center [413, 171] width 5 height 5
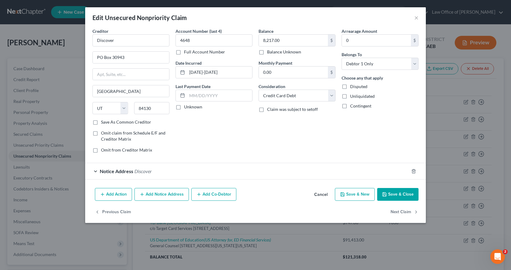
click at [397, 193] on button "Save & Close" at bounding box center [397, 194] width 41 height 13
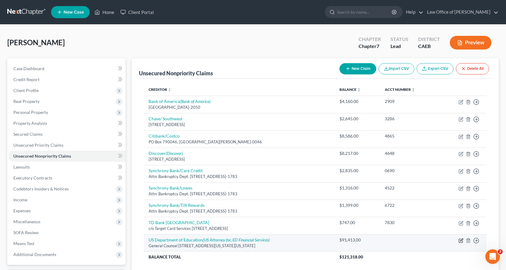
click at [460, 239] on icon "button" at bounding box center [461, 241] width 4 height 4
select select "8"
select select "17"
select select "0"
select select "4"
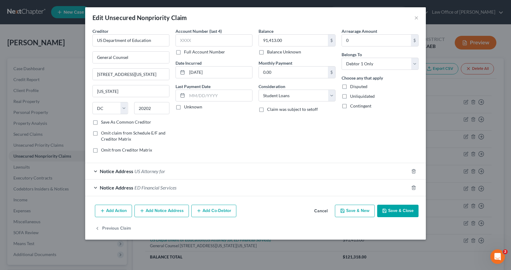
click at [161, 175] on div "Notice Address US Attorney for" at bounding box center [247, 171] width 324 height 16
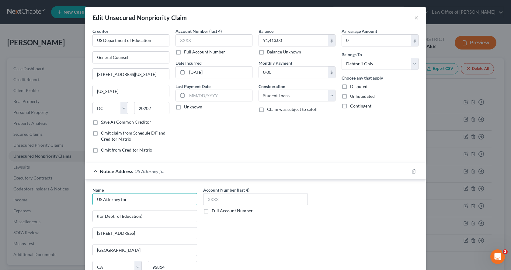
drag, startPoint x: 119, startPoint y: 200, endPoint x: 124, endPoint y: 200, distance: 5.5
click at [124, 200] on input "US Attorney for" at bounding box center [144, 199] width 105 height 12
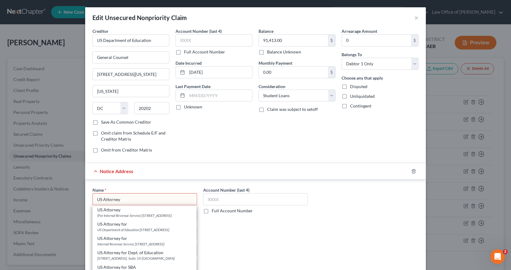
type input "US Attorney"
type input "(For Internal Revenue Service)"
type input "[STREET_ADDRESS]"
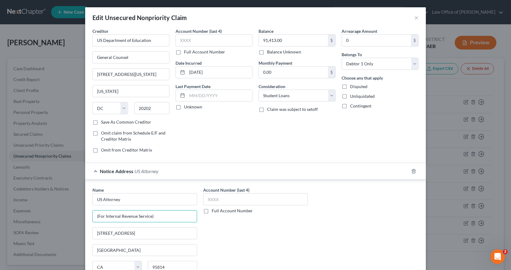
type input "US Attorney"
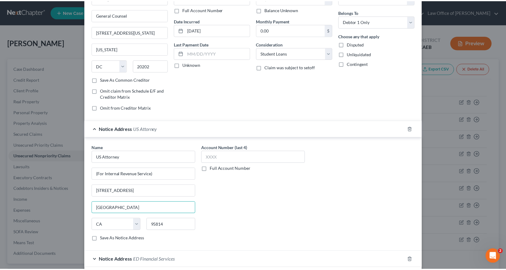
scroll to position [92, 0]
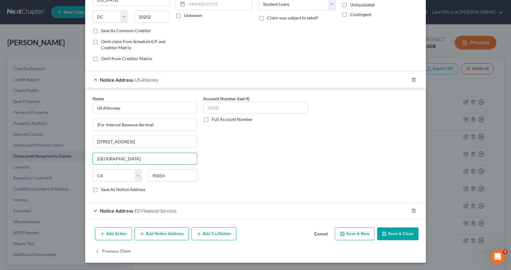
click at [397, 238] on button "Save & Close" at bounding box center [397, 234] width 41 height 13
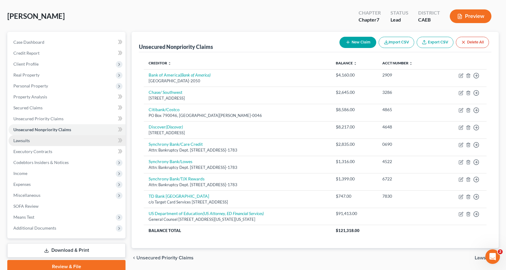
scroll to position [53, 0]
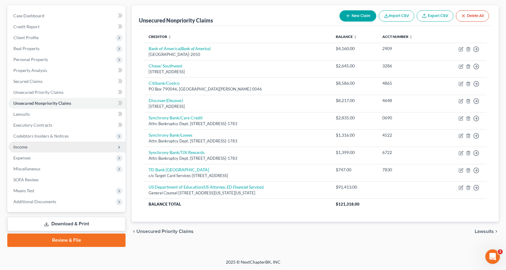
click at [22, 149] on span "Income" at bounding box center [20, 146] width 14 height 5
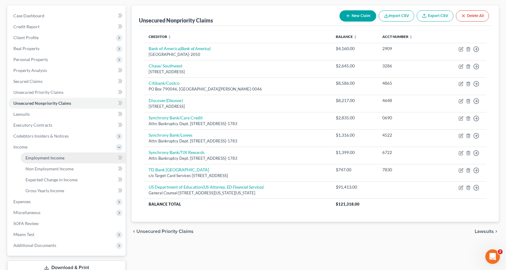
click at [51, 159] on span "Employment Income" at bounding box center [45, 157] width 39 height 5
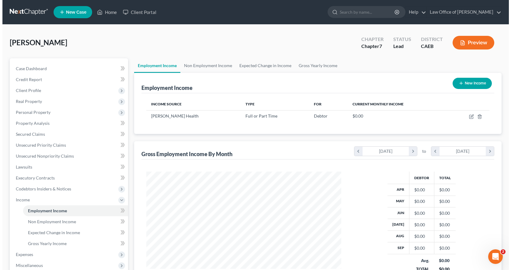
scroll to position [109, 207]
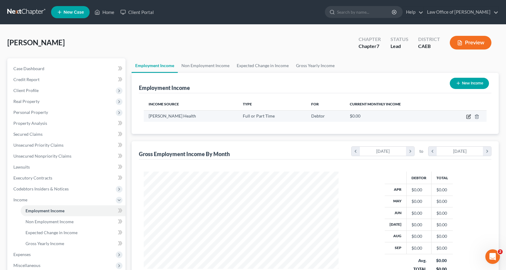
click at [469, 117] on icon "button" at bounding box center [468, 116] width 5 height 5
select select "0"
select select "4"
select select "0"
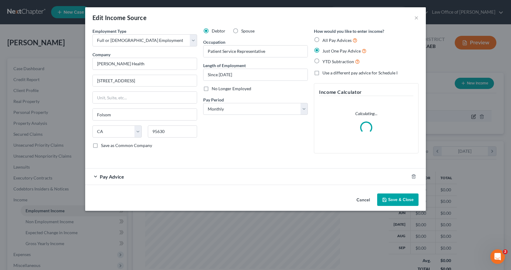
scroll to position [109, 209]
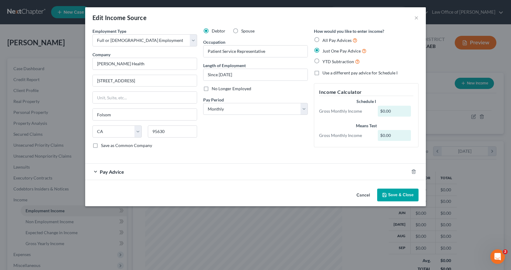
click at [98, 171] on div "Pay Advice" at bounding box center [247, 172] width 324 height 16
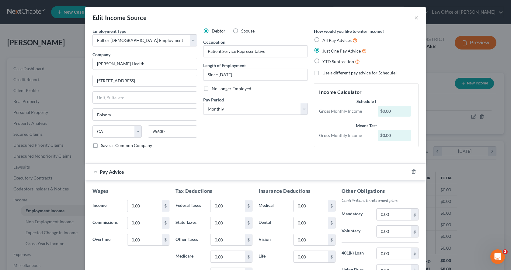
click at [322, 74] on label "Use a different pay advice for Schedule I" at bounding box center [359, 73] width 75 height 6
click at [325, 74] on input "Use a different pay advice for Schedule I" at bounding box center [327, 72] width 4 height 4
checkbox input "true"
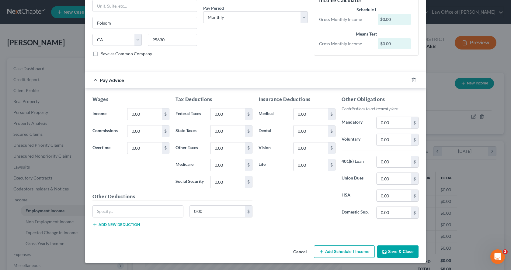
click at [347, 250] on button "Add Schedule I Income" at bounding box center [344, 252] width 61 height 13
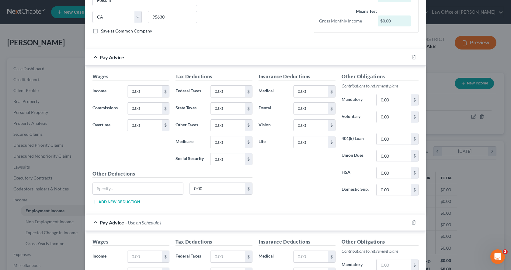
scroll to position [213, 0]
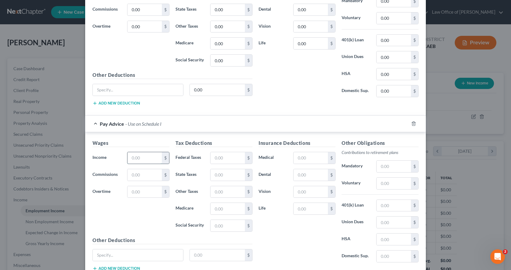
click at [138, 157] on input "text" at bounding box center [144, 158] width 34 height 12
type input "5,500.00"
click at [216, 159] on input "text" at bounding box center [227, 158] width 34 height 12
type input "1,217.70"
click at [393, 181] on input "text" at bounding box center [393, 184] width 34 height 12
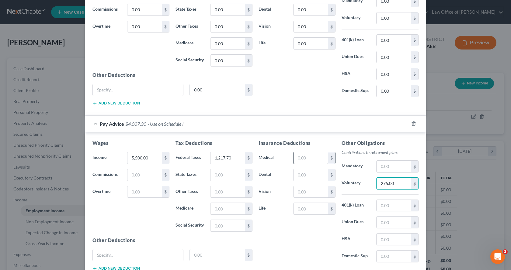
type input "275.00"
click at [309, 158] on input "text" at bounding box center [310, 158] width 34 height 12
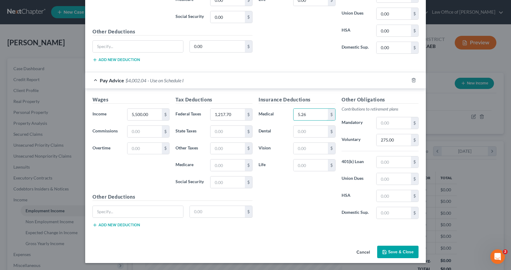
scroll to position [257, 0]
type input "5.26"
click at [130, 213] on input "text" at bounding box center [138, 212] width 90 height 12
type input "Healthcare FSA"
click at [204, 212] on input "text" at bounding box center [217, 212] width 55 height 12
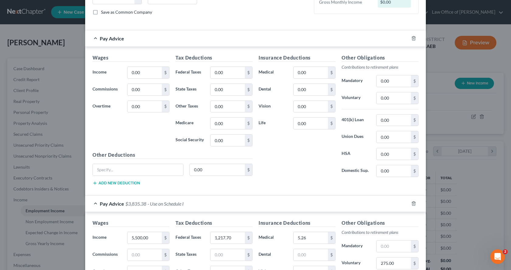
scroll to position [75, 0]
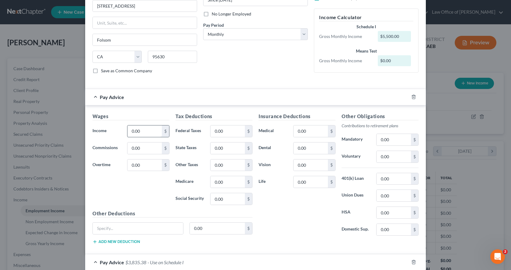
type input "166.66"
click at [138, 132] on input "0.00" at bounding box center [144, 132] width 34 height 12
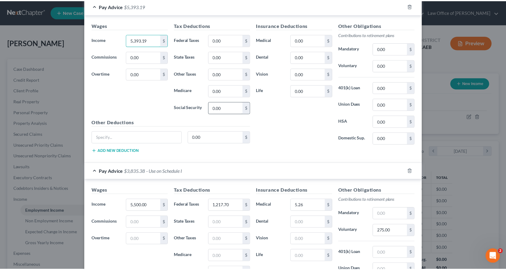
scroll to position [257, 0]
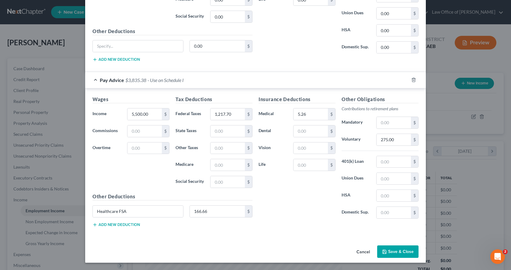
type input "5,393.19"
click at [399, 251] on button "Save & Close" at bounding box center [397, 252] width 41 height 13
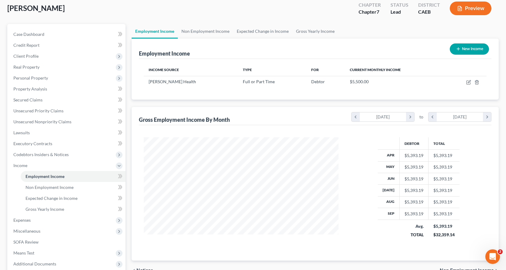
scroll to position [91, 0]
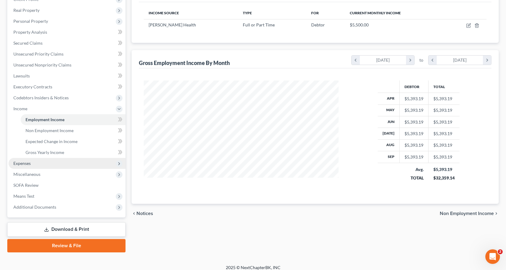
click at [30, 162] on span "Expenses" at bounding box center [21, 163] width 17 height 5
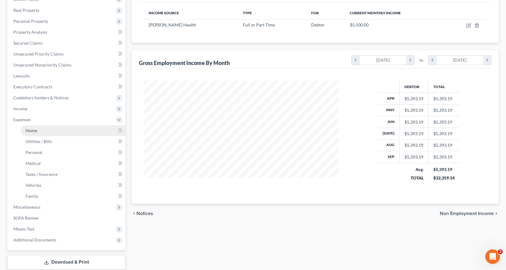
click at [25, 132] on link "Home" at bounding box center [73, 130] width 105 height 11
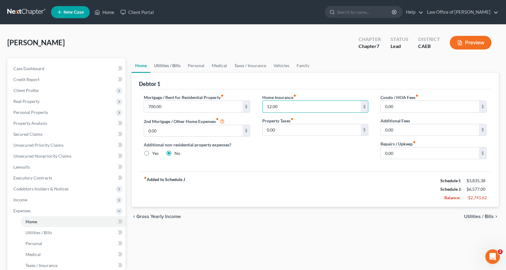
type input "12.00"
click at [171, 66] on link "Utilities / Bills" at bounding box center [168, 65] width 34 height 15
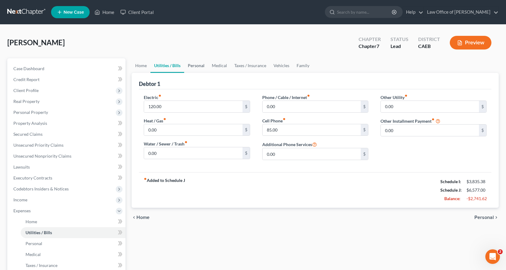
click at [191, 63] on link "Personal" at bounding box center [196, 65] width 24 height 15
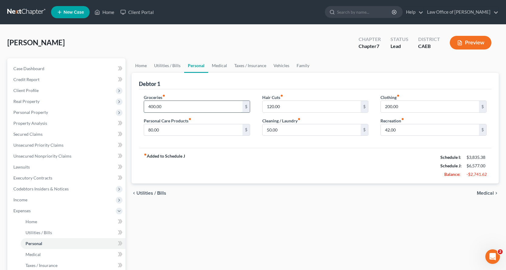
click at [175, 105] on input "400.00" at bounding box center [193, 107] width 98 height 12
type input "600.00"
click at [403, 106] on input "200.00" at bounding box center [430, 107] width 98 height 12
type input "75.00"
click at [293, 130] on input "50.00" at bounding box center [312, 130] width 98 height 12
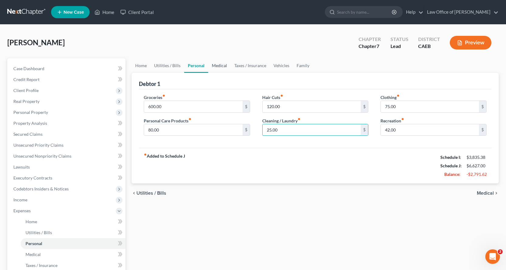
type input "25.00"
click at [223, 64] on link "Medical" at bounding box center [219, 65] width 22 height 15
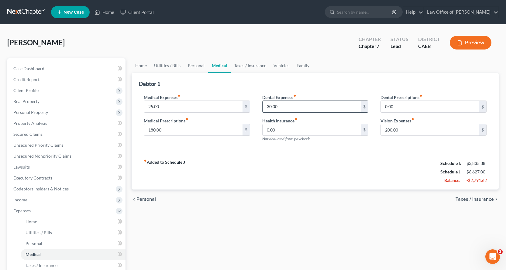
click at [302, 108] on input "30.00" at bounding box center [312, 107] width 98 height 12
type input "70.00"
click at [280, 64] on link "Vehicles" at bounding box center [281, 65] width 23 height 15
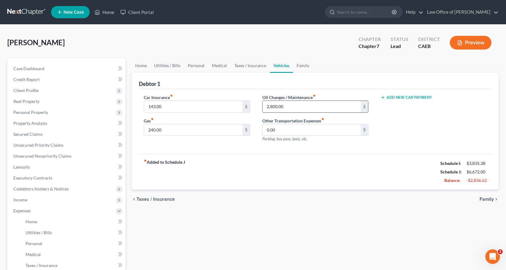
click at [301, 106] on input "2,800.00" at bounding box center [312, 107] width 98 height 12
type input "163.00"
click at [197, 66] on link "Personal" at bounding box center [196, 65] width 24 height 15
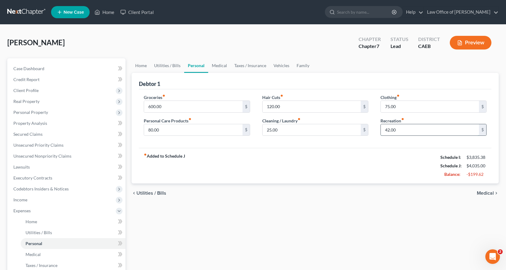
click at [407, 130] on input "42.00" at bounding box center [430, 130] width 98 height 12
type input "200.00"
click at [282, 65] on link "Vehicles" at bounding box center [281, 65] width 23 height 15
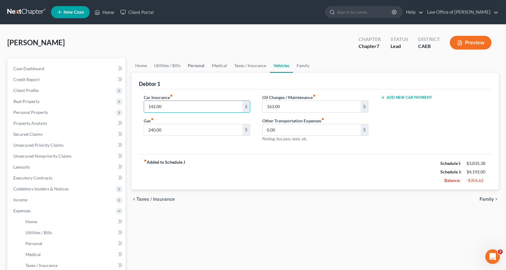
type input "142.00"
click at [192, 67] on link "Personal" at bounding box center [196, 65] width 24 height 15
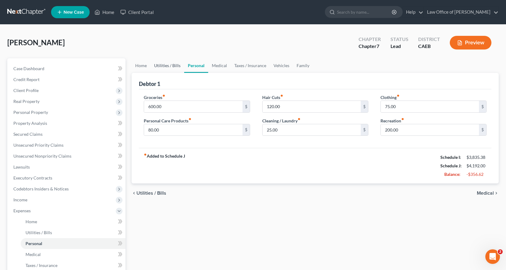
click at [174, 67] on link "Utilities / Bills" at bounding box center [168, 65] width 34 height 15
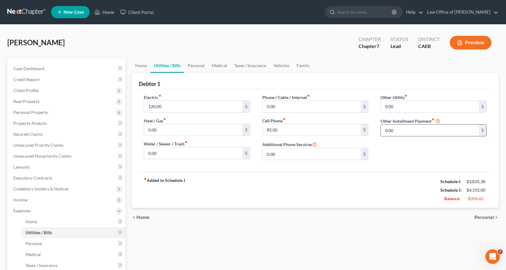
click at [393, 133] on input "0.00" at bounding box center [430, 131] width 98 height 12
type input "383.00"
click at [397, 146] on input "text" at bounding box center [434, 148] width 106 height 12
type input "O"
type input "Loan from 403(b)"
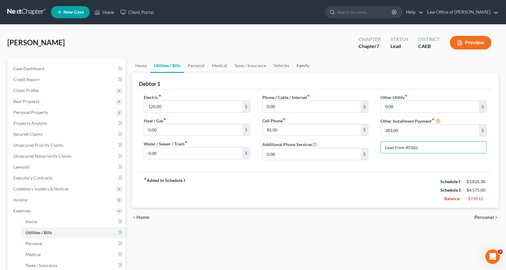
click at [301, 65] on link "Family" at bounding box center [303, 65] width 20 height 15
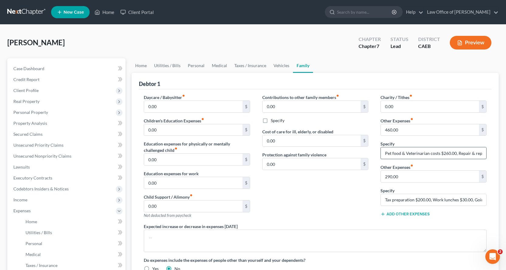
click at [448, 154] on input "Pet food & Veterinarian costs $260.00, Repair & replace household goods $200.00" at bounding box center [434, 153] width 106 height 12
drag, startPoint x: 458, startPoint y: 154, endPoint x: 485, endPoint y: 154, distance: 27.7
click at [485, 154] on input "Pet food & Veterinarian costs $150.00, Repair & replace household goods $200.00" at bounding box center [434, 153] width 106 height 12
click at [474, 152] on input "Pet food & Veterinarian costs $150.00, Repair & replace household goods $200.00" at bounding box center [434, 153] width 106 height 12
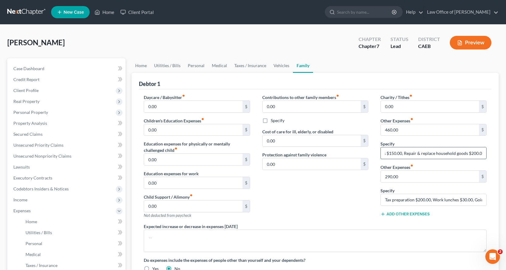
click at [475, 154] on input "Pet food & Veterinarian costs $150.00, Repair & replace household goods $200.00" at bounding box center [434, 153] width 106 height 12
type input "Pet food & Veterinarian costs $150.00, Repair & replace household goods $25.00"
click at [419, 128] on input "460.00" at bounding box center [430, 130] width 98 height 12
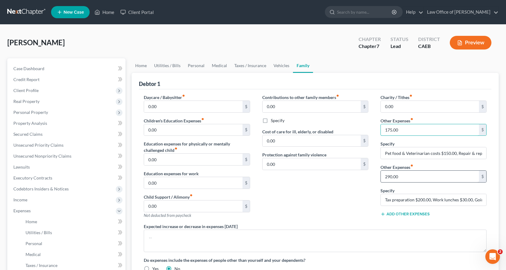
type input "175.00"
click at [405, 178] on input "290.00" at bounding box center [430, 177] width 98 height 12
type input "67.00"
click at [425, 200] on input "Tax preparation $200.00, Work lunches $30.00, Going out $60.00" at bounding box center [434, 200] width 106 height 12
click at [462, 201] on input "Tax preparation $17.00, Work lunches $30.00, Going out $60.00" at bounding box center [434, 200] width 106 height 12
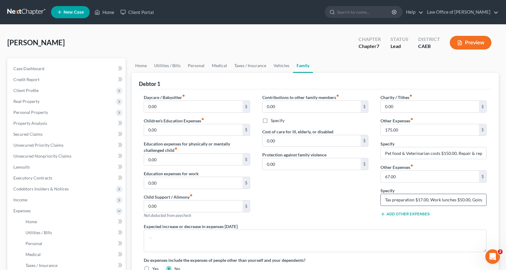
scroll to position [0, 22]
drag, startPoint x: 472, startPoint y: 201, endPoint x: 486, endPoint y: 201, distance: 13.7
click at [486, 201] on input "Tax preparation $17.00, Work lunches $50.00, Going out $60.00" at bounding box center [434, 200] width 106 height 12
type input "Tax preparation $17.00, Work lunches $50.00"
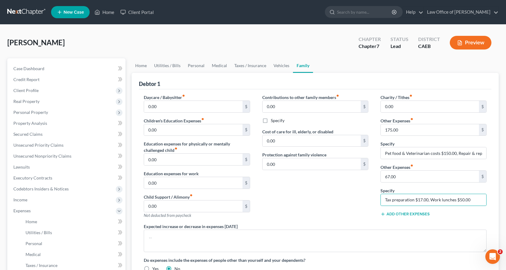
click at [409, 215] on button "Add Other Expenses" at bounding box center [405, 214] width 49 height 5
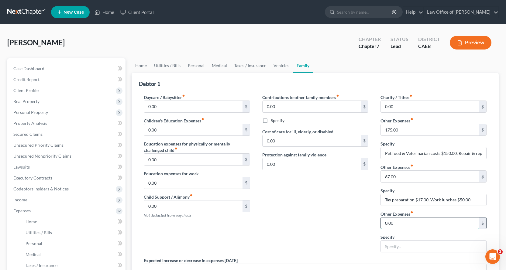
click at [406, 223] on input "0.00" at bounding box center [430, 224] width 98 height 12
type input "50.00"
click at [397, 244] on input "text" at bounding box center [434, 247] width 106 height 12
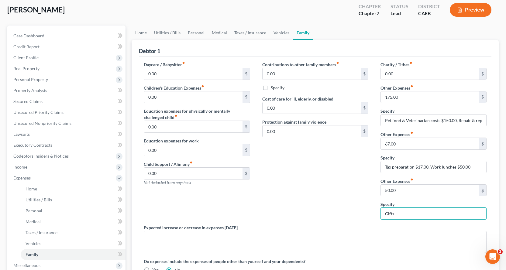
scroll to position [91, 0]
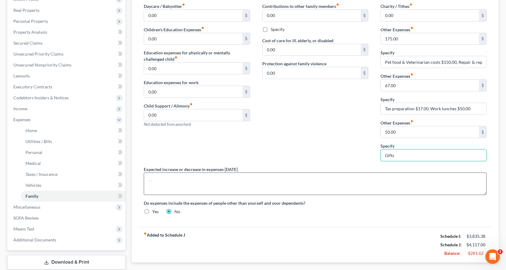
type input "Gifts"
click at [158, 182] on textarea at bounding box center [315, 184] width 343 height 22
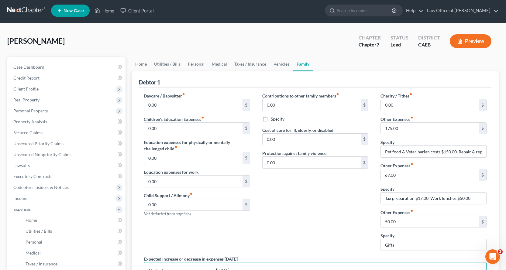
scroll to position [0, 0]
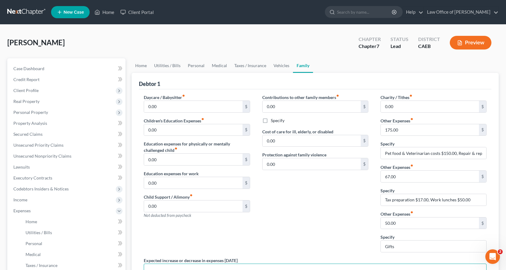
type textarea "Student loan repayments resume in [DATE]."
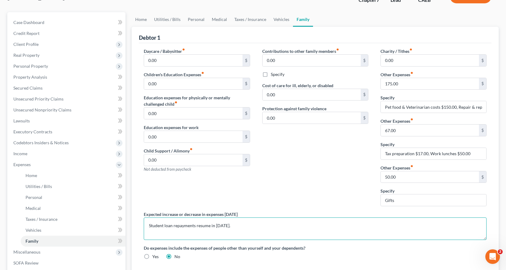
scroll to position [91, 0]
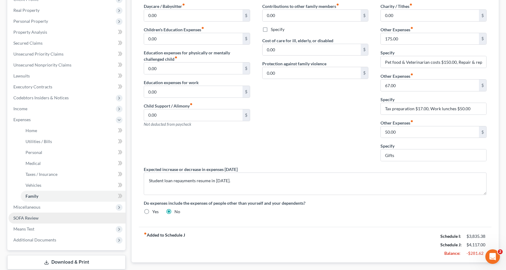
click at [42, 218] on link "SOFA Review" at bounding box center [67, 218] width 117 height 11
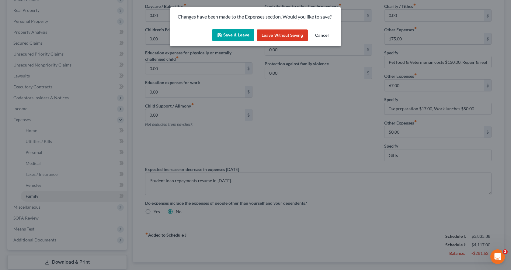
click at [240, 36] on button "Save & Leave" at bounding box center [233, 35] width 42 height 13
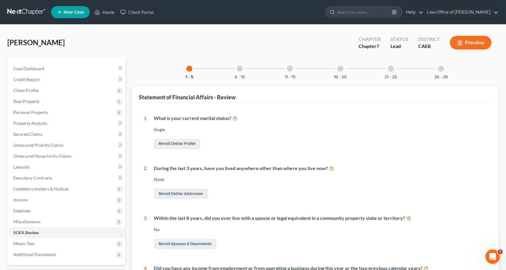
click at [240, 71] on div at bounding box center [240, 69] width 6 height 6
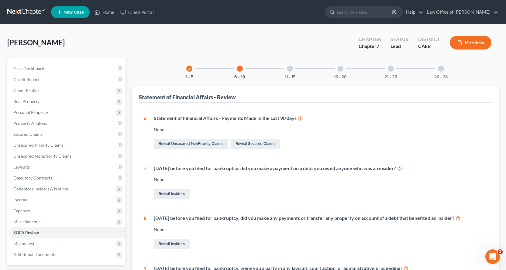
click at [288, 69] on div at bounding box center [290, 69] width 6 height 6
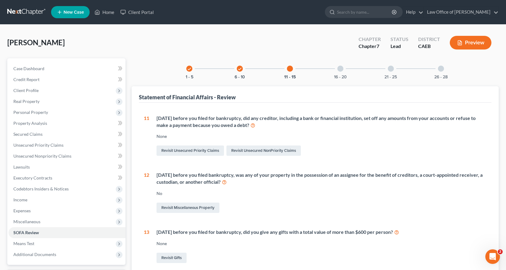
click at [341, 69] on div at bounding box center [340, 69] width 6 height 6
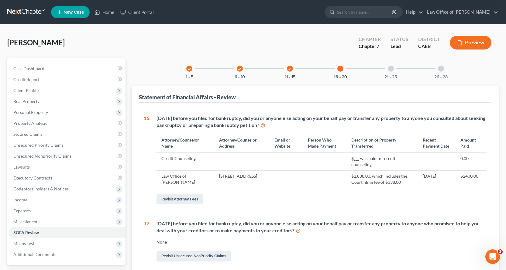
click at [392, 68] on div at bounding box center [391, 69] width 6 height 6
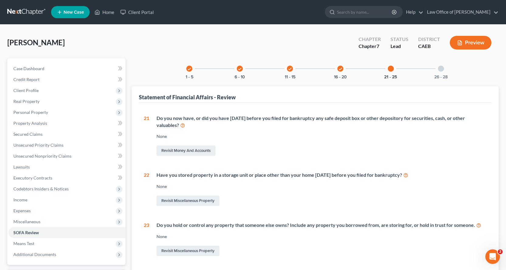
click at [441, 71] on div at bounding box center [441, 69] width 6 height 6
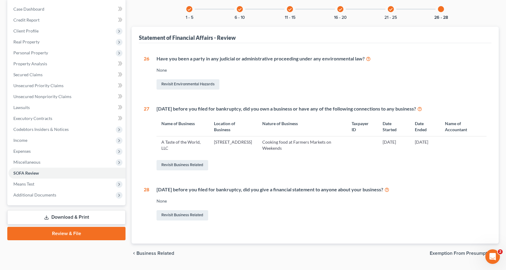
scroll to position [61, 0]
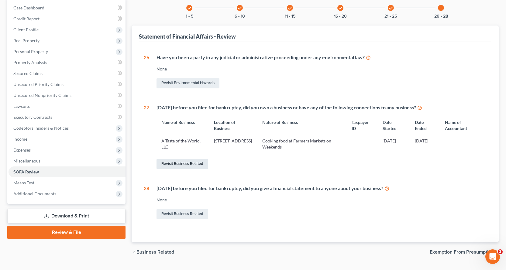
click at [178, 163] on link "Revisit Business Related" at bounding box center [183, 164] width 52 height 10
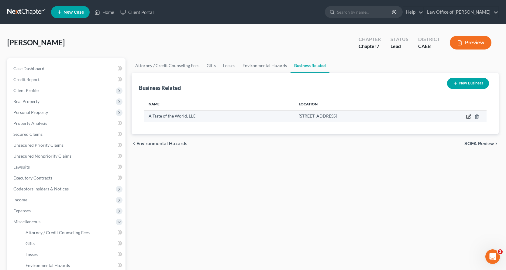
click at [471, 116] on icon "button" at bounding box center [468, 116] width 5 height 5
select select "member"
select select "4"
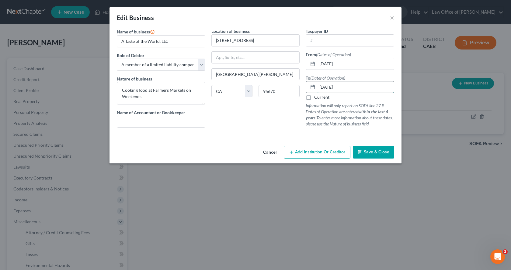
drag, startPoint x: 330, startPoint y: 87, endPoint x: 325, endPoint y: 88, distance: 5.5
click at [325, 88] on input "[DATE]" at bounding box center [355, 87] width 77 height 12
click at [328, 87] on input "[DATE]" at bounding box center [355, 87] width 77 height 12
drag, startPoint x: 330, startPoint y: 86, endPoint x: 327, endPoint y: 88, distance: 4.0
click at [327, 88] on input "[DATE]" at bounding box center [355, 87] width 77 height 12
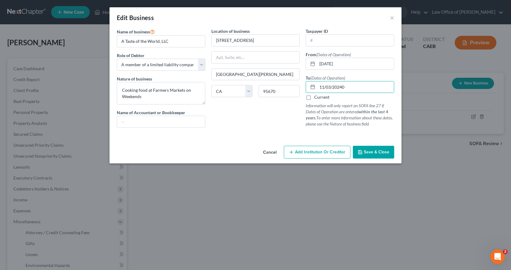
click at [378, 151] on span "Save & Close" at bounding box center [377, 152] width 26 height 5
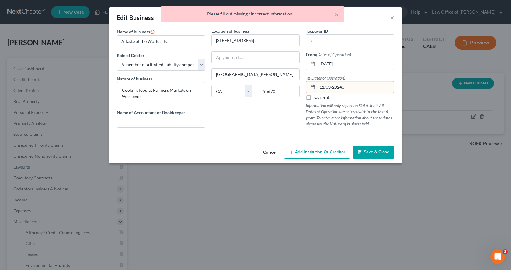
click at [342, 88] on input "11/03/20240" at bounding box center [355, 87] width 77 height 12
click at [347, 87] on input "11/03/20240" at bounding box center [355, 87] width 77 height 12
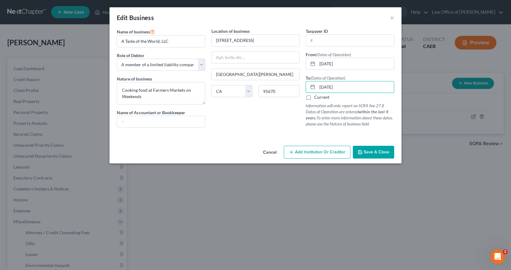
type input "[DATE]"
click at [351, 66] on input "[DATE]" at bounding box center [355, 64] width 77 height 12
click at [377, 153] on span "Save & Close" at bounding box center [377, 152] width 26 height 5
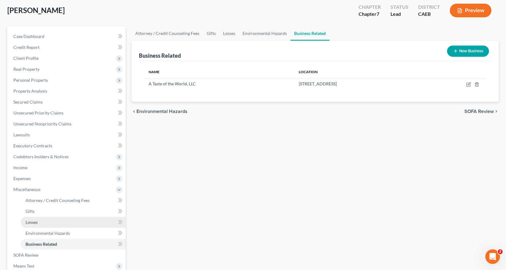
scroll to position [61, 0]
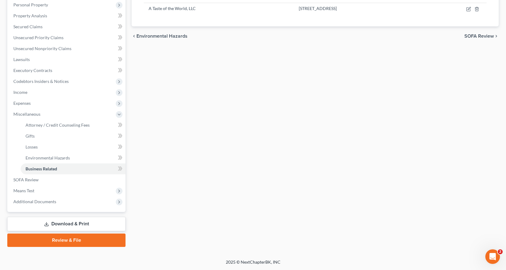
click at [49, 224] on link "Download & Print" at bounding box center [66, 224] width 118 height 14
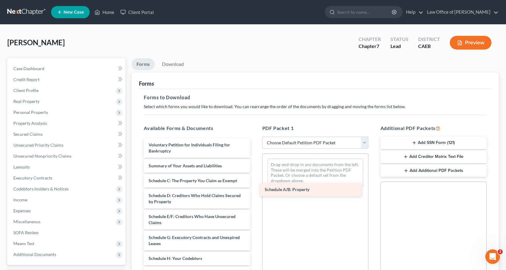
drag, startPoint x: 183, startPoint y: 182, endPoint x: 299, endPoint y: 191, distance: 116.5
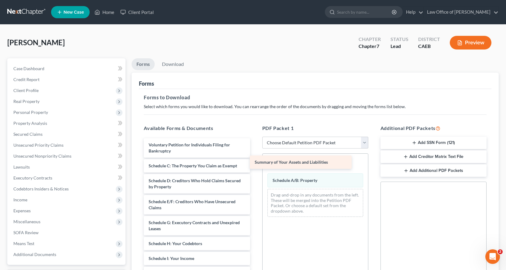
drag, startPoint x: 208, startPoint y: 168, endPoint x: 319, endPoint y: 166, distance: 111.3
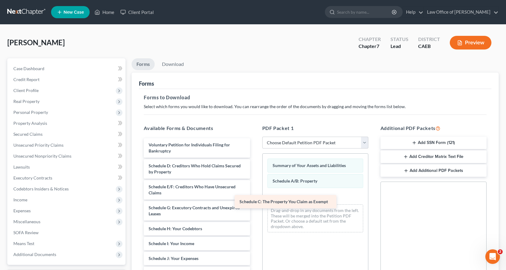
drag, startPoint x: 181, startPoint y: 171, endPoint x: 300, endPoint y: 206, distance: 124.7
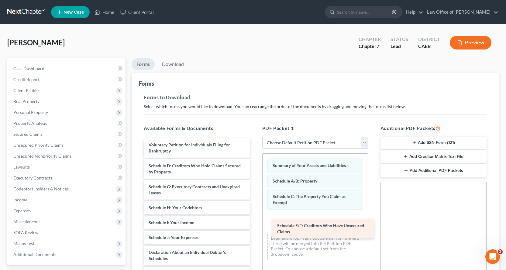
drag, startPoint x: 172, startPoint y: 189, endPoint x: 295, endPoint y: 226, distance: 128.8
click at [255, 227] on div "Schedule E/F: Creditors Who Have Unsecured Claims Voluntary Petition for Indivi…" at bounding box center [197, 266] width 116 height 256
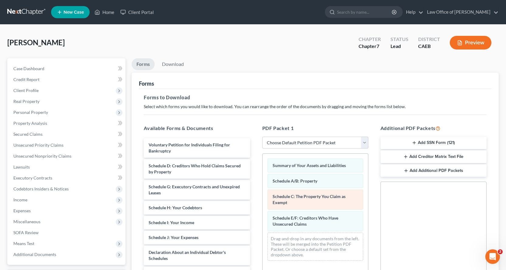
scroll to position [61, 0]
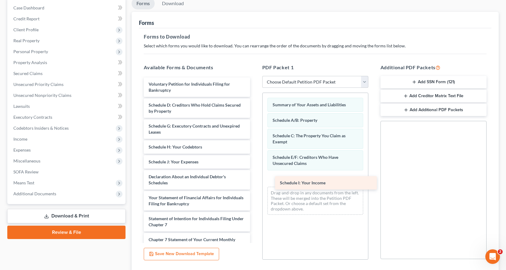
drag, startPoint x: 171, startPoint y: 164, endPoint x: 303, endPoint y: 184, distance: 133.1
click at [255, 185] on div "Schedule I: Your Income Voluntary Petition for Individuals Filing for Bankruptc…" at bounding box center [197, 198] width 116 height 241
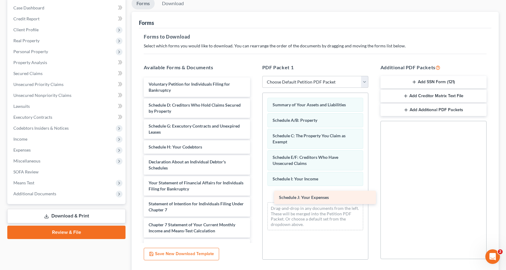
drag, startPoint x: 181, startPoint y: 164, endPoint x: 316, endPoint y: 197, distance: 139.3
click at [255, 197] on div "Schedule J: Your Expenses Voluntary Petition for Individuals Filing for Bankrup…" at bounding box center [197, 191] width 116 height 226
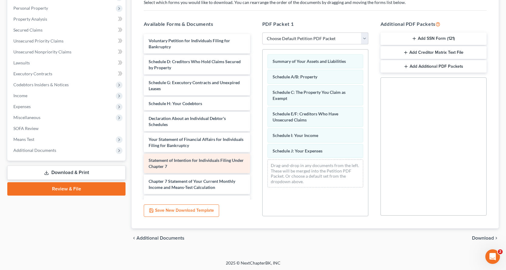
scroll to position [105, 0]
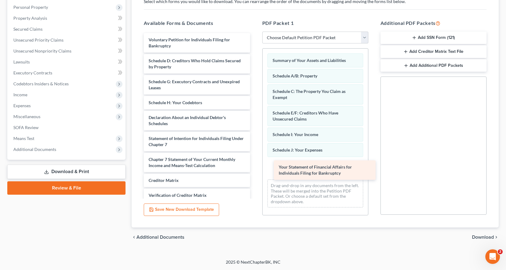
drag, startPoint x: 160, startPoint y: 144, endPoint x: 291, endPoint y: 172, distance: 133.5
click at [255, 172] on div "Your Statement of Financial Affairs for Individuals Filing for Bankruptcy Volun…" at bounding box center [197, 135] width 116 height 205
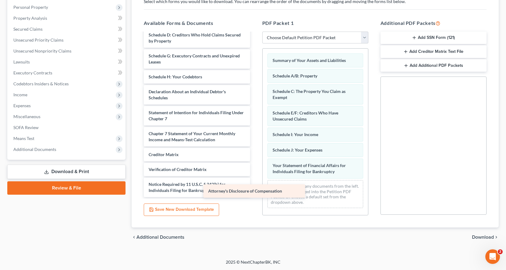
scroll to position [41, 0]
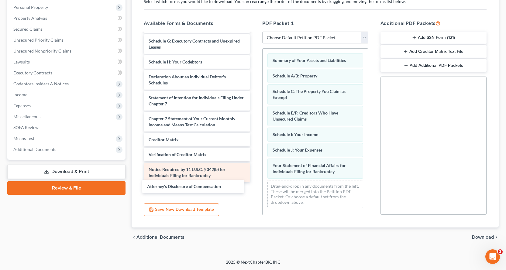
drag, startPoint x: 187, startPoint y: 192, endPoint x: 182, endPoint y: 178, distance: 14.5
click at [185, 188] on div "Attorney's Disclosure of Compensation Voluntary Petition for Individuals Filing…" at bounding box center [197, 94] width 116 height 205
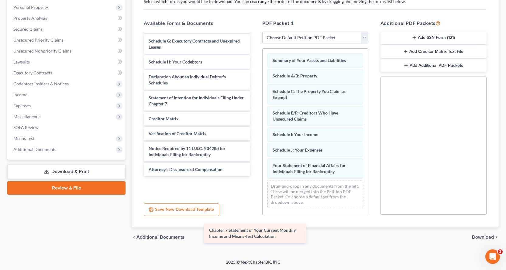
scroll to position [20, 0]
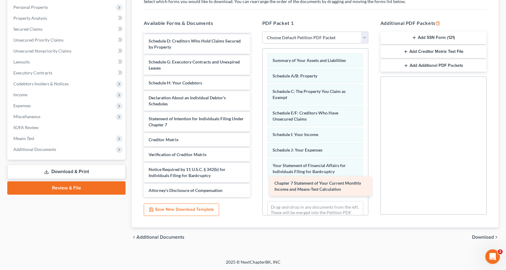
drag, startPoint x: 170, startPoint y: 124, endPoint x: 296, endPoint y: 189, distance: 141.4
click at [255, 189] on div "Chapter 7 Statement of Your Current Monthly Income and Means-Test Calculation V…" at bounding box center [197, 105] width 116 height 184
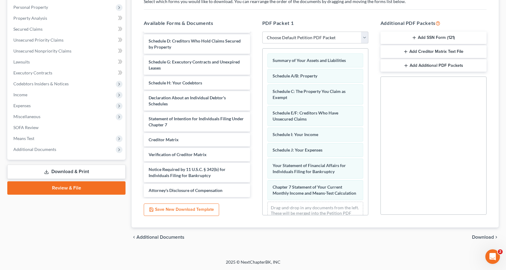
click at [485, 235] on span "Download" at bounding box center [483, 237] width 22 height 5
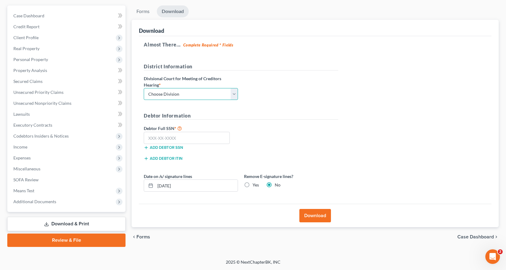
click at [190, 91] on select "Choose Division Fresno Modesto [GEOGRAPHIC_DATA]" at bounding box center [191, 94] width 94 height 12
select select "2"
click at [144, 88] on select "Choose Division Fresno Modesto [GEOGRAPHIC_DATA]" at bounding box center [191, 94] width 94 height 12
click at [166, 141] on input "text" at bounding box center [187, 138] width 86 height 12
type input "568-33-2303"
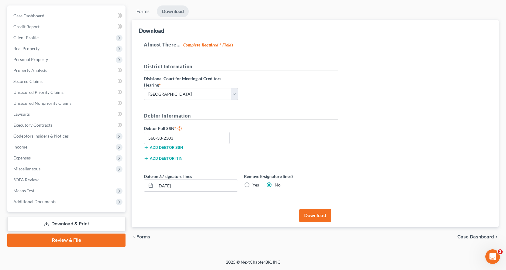
click at [309, 219] on button "Download" at bounding box center [315, 215] width 32 height 13
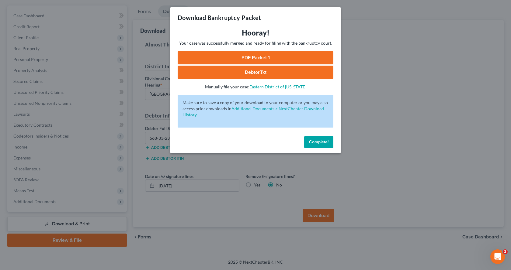
click at [240, 60] on link "PDF Packet 1" at bounding box center [256, 57] width 156 height 13
click at [323, 141] on span "Complete!" at bounding box center [318, 142] width 19 height 5
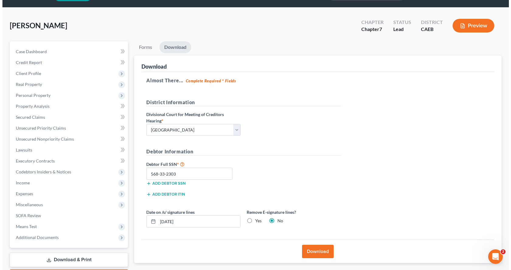
scroll to position [0, 0]
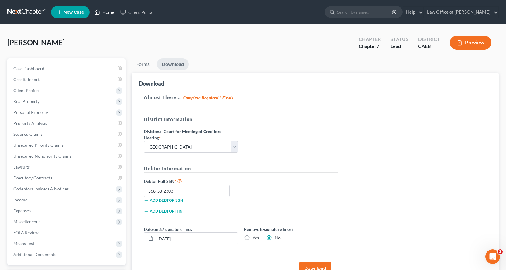
click at [103, 11] on link "Home" at bounding box center [105, 12] width 26 height 11
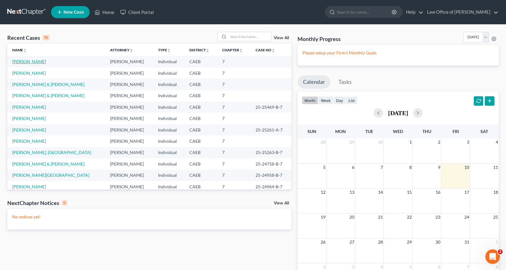
click at [34, 62] on link "[PERSON_NAME]" at bounding box center [29, 61] width 34 height 5
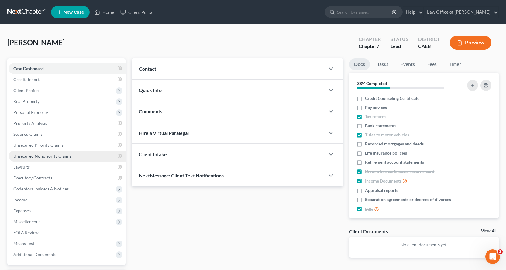
click at [45, 155] on span "Unsecured Nonpriority Claims" at bounding box center [42, 156] width 58 height 5
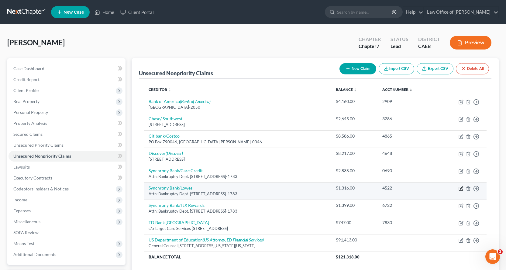
click at [463, 188] on icon "button" at bounding box center [461, 188] width 5 height 5
select select "39"
select select "2"
select select "0"
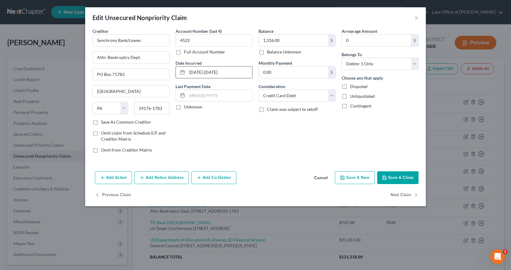
click at [208, 71] on input "[DATE]-[DATE]" at bounding box center [219, 73] width 65 height 12
type input "[DATE]-[DATE]"
click at [408, 183] on button "Save & Close" at bounding box center [397, 177] width 41 height 13
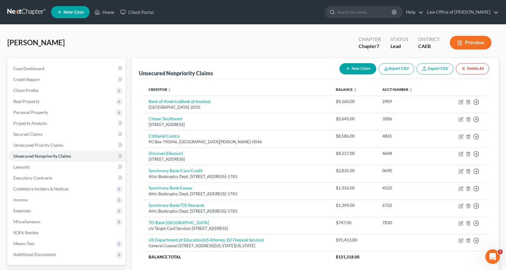
click at [468, 44] on button "Preview" at bounding box center [471, 43] width 42 height 14
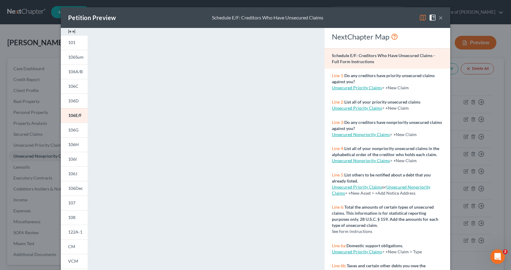
click at [439, 17] on button "×" at bounding box center [440, 17] width 4 height 7
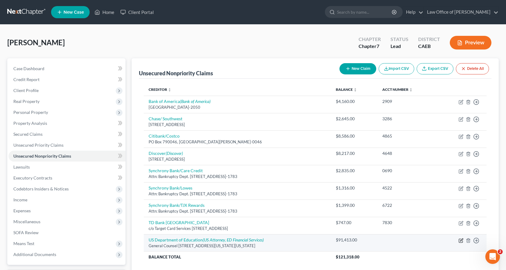
click at [461, 240] on icon "button" at bounding box center [461, 240] width 5 height 5
select select "8"
select select "17"
select select "0"
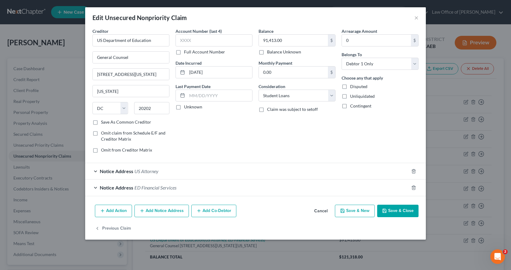
click at [122, 170] on span "Notice Address" at bounding box center [116, 171] width 33 height 6
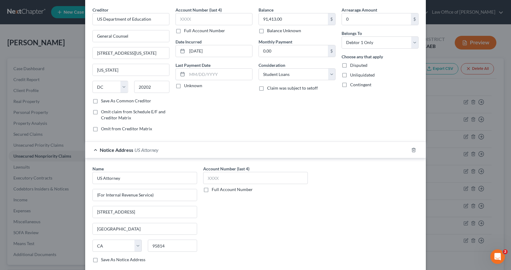
scroll to position [30, 0]
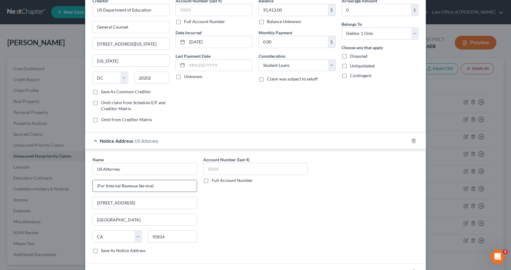
drag, startPoint x: 156, startPoint y: 187, endPoint x: 92, endPoint y: 186, distance: 64.5
click at [93, 186] on input "(For Internal Revenue Service)" at bounding box center [145, 186] width 104 height 12
type input "(for Dept. of Education)"
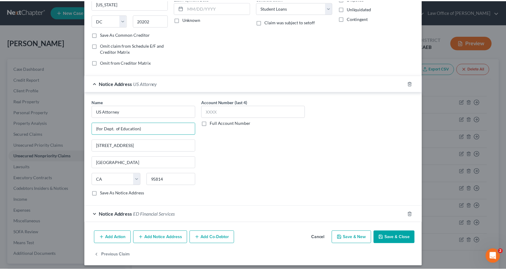
scroll to position [92, 0]
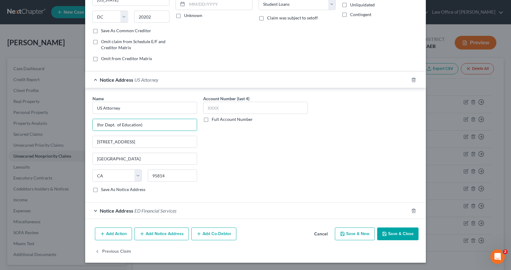
click at [400, 237] on button "Save & Close" at bounding box center [397, 234] width 41 height 13
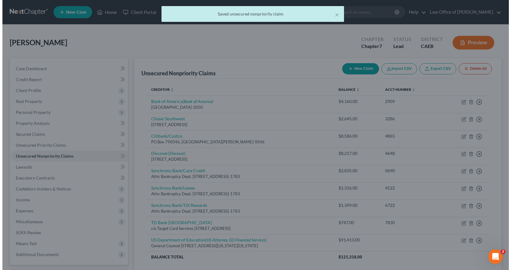
scroll to position [0, 0]
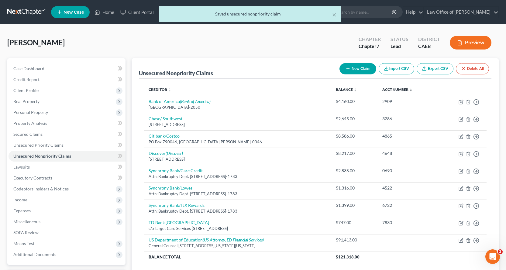
click at [468, 46] on button "Preview" at bounding box center [471, 43] width 42 height 14
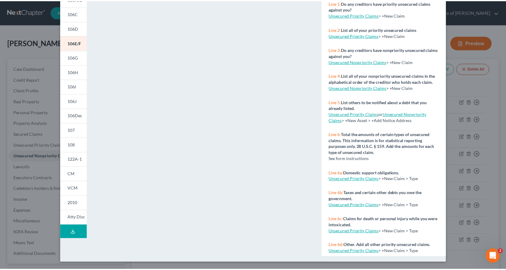
scroll to position [23, 0]
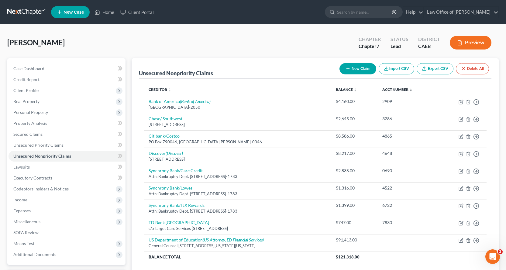
drag, startPoint x: 507, startPoint y: 81, endPoint x: 499, endPoint y: 8, distance: 73.1
click at [474, 41] on button "Preview" at bounding box center [471, 43] width 42 height 14
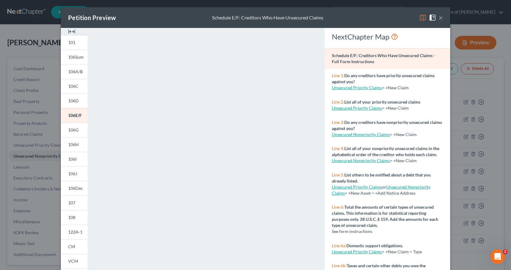
click at [438, 18] on button "×" at bounding box center [440, 17] width 4 height 7
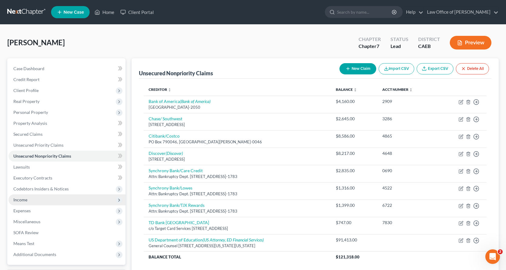
click at [16, 197] on span "Income" at bounding box center [20, 199] width 14 height 5
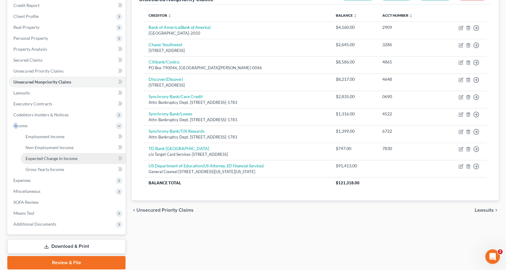
scroll to position [91, 0]
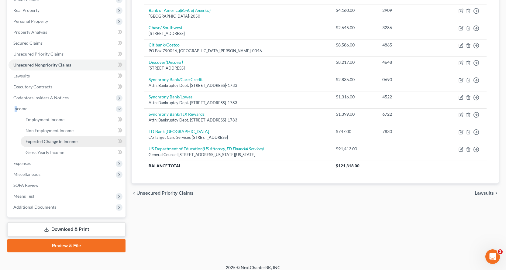
click at [46, 142] on span "Expected Change in Income" at bounding box center [52, 141] width 52 height 5
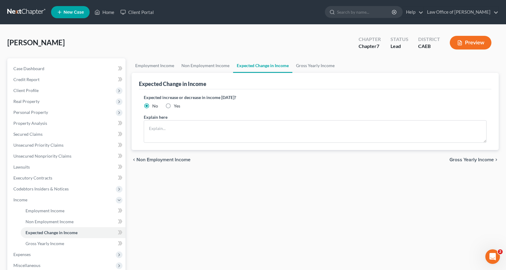
click at [174, 105] on label "Yes" at bounding box center [177, 106] width 6 height 6
click at [176, 105] on input "Yes" at bounding box center [178, 105] width 4 height 4
radio input "true"
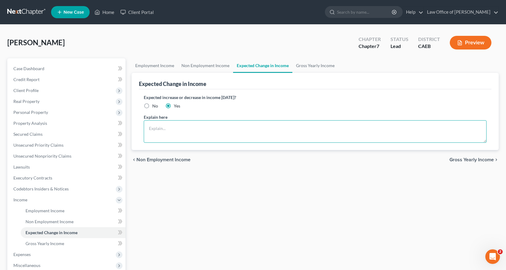
click at [159, 131] on textarea at bounding box center [315, 131] width 343 height 22
click at [168, 130] on textarea "Income wil vary according to whether overtime is or is not available." at bounding box center [315, 131] width 343 height 22
type textarea "Income will vary according to whether overtime is or is not available."
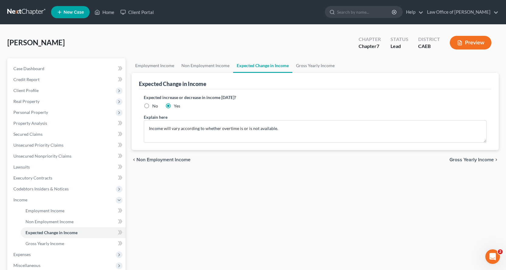
click at [480, 41] on button "Preview" at bounding box center [471, 43] width 42 height 14
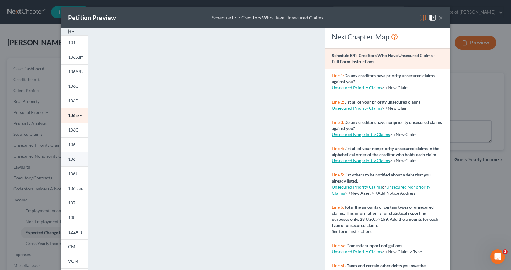
click at [77, 158] on link "106I" at bounding box center [74, 159] width 27 height 15
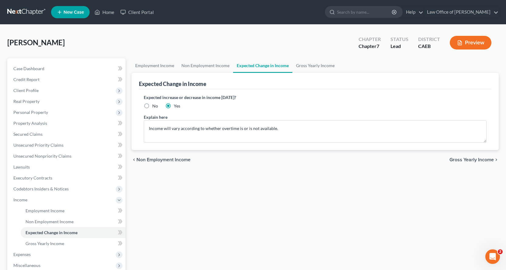
drag, startPoint x: 507, startPoint y: 78, endPoint x: 507, endPoint y: 168, distance: 89.7
click at [484, 38] on button "Preview" at bounding box center [471, 43] width 42 height 14
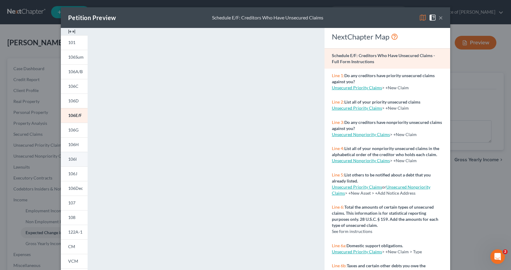
click at [71, 160] on span "106I" at bounding box center [72, 159] width 9 height 5
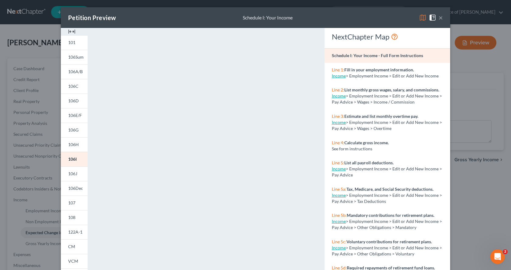
click at [439, 17] on button "×" at bounding box center [440, 17] width 4 height 7
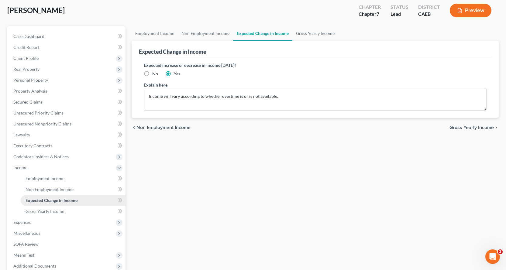
scroll to position [61, 0]
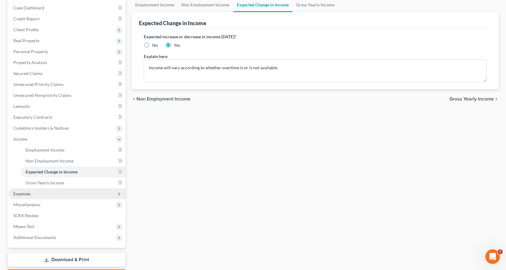
click at [34, 194] on span "Expenses" at bounding box center [67, 194] width 117 height 11
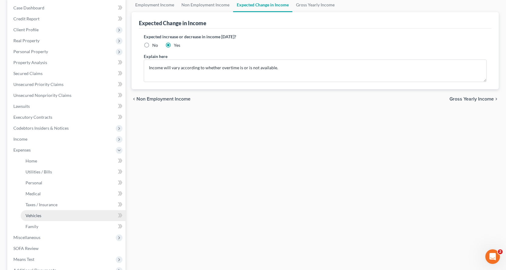
click at [43, 213] on link "Vehicles" at bounding box center [73, 215] width 105 height 11
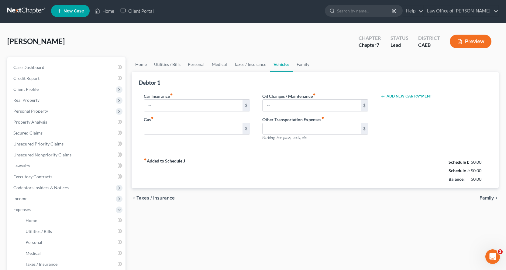
type input "142.00"
type input "240.00"
type input "163.00"
type input "0.00"
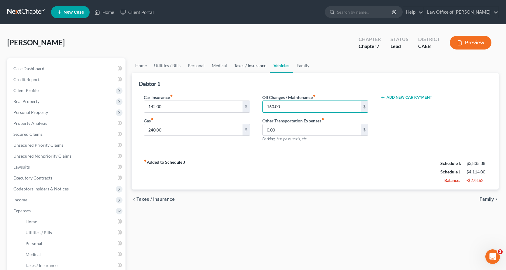
type input "160.00"
click at [236, 63] on link "Taxes / Insurance" at bounding box center [250, 65] width 39 height 15
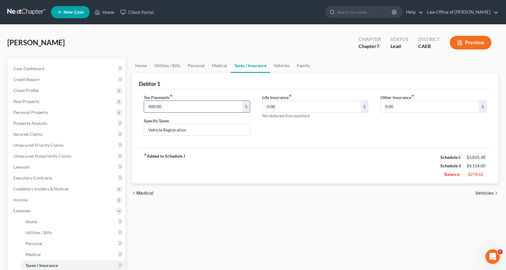
click at [169, 109] on input "400.00" at bounding box center [193, 107] width 98 height 12
type input "33.00"
click at [475, 43] on button "Preview" at bounding box center [471, 43] width 42 height 14
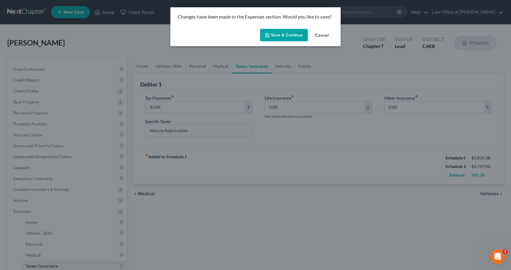
click at [286, 37] on button "Save & Continue" at bounding box center [284, 35] width 48 height 13
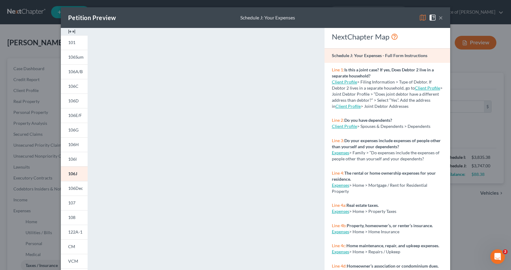
click at [438, 20] on button "×" at bounding box center [440, 17] width 4 height 7
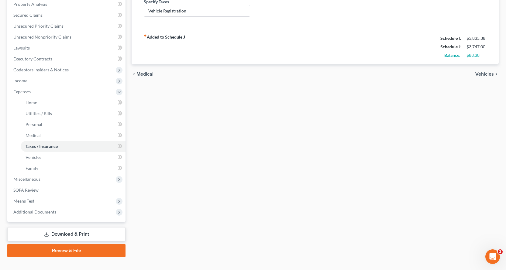
scroll to position [122, 0]
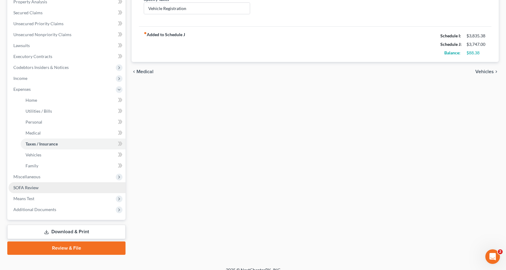
click at [29, 189] on span "SOFA Review" at bounding box center [25, 187] width 25 height 5
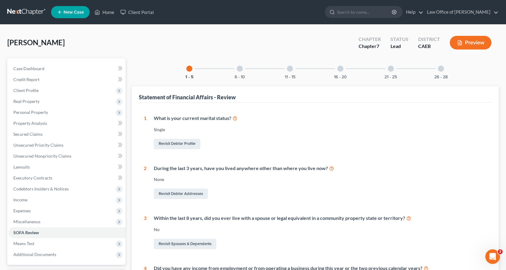
click at [440, 69] on div at bounding box center [441, 69] width 6 height 6
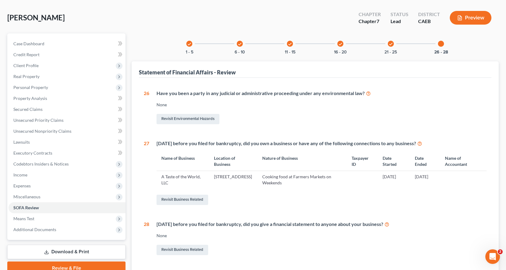
scroll to position [76, 0]
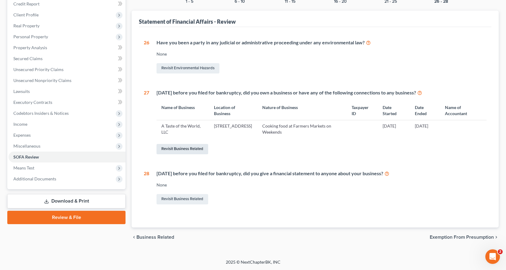
click at [203, 146] on link "Revisit Business Related" at bounding box center [183, 149] width 52 height 10
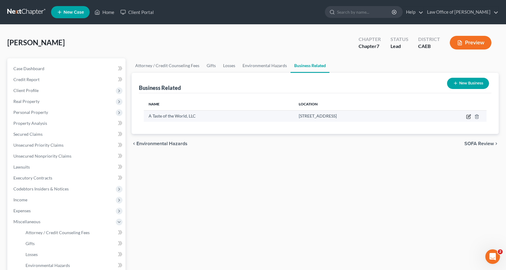
click at [470, 115] on icon "button" at bounding box center [469, 116] width 3 height 3
select select "member"
select select "4"
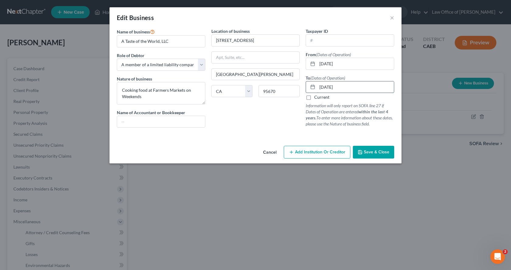
drag, startPoint x: 330, startPoint y: 88, endPoint x: 326, endPoint y: 88, distance: 4.3
click at [326, 88] on input "[DATE]" at bounding box center [355, 87] width 77 height 12
click at [371, 152] on span "Save & Close" at bounding box center [377, 152] width 26 height 5
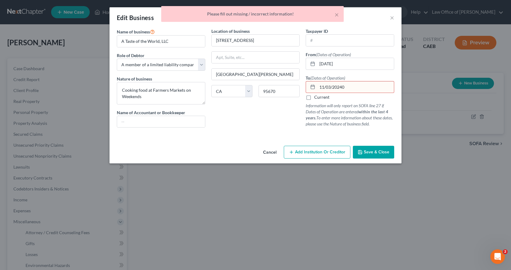
click at [354, 91] on input "11/03/20240" at bounding box center [355, 87] width 77 height 12
drag, startPoint x: 357, startPoint y: 89, endPoint x: 303, endPoint y: 89, distance: 54.1
click at [302, 89] on div "Name of business * A Taste of the World, LLC Role of Debtor * Select A member o…" at bounding box center [255, 82] width 283 height 109
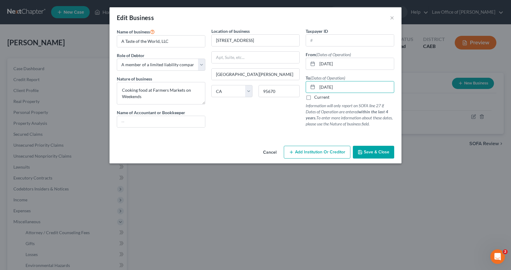
type input "[DATE]"
click at [378, 151] on span "Save & Close" at bounding box center [377, 152] width 26 height 5
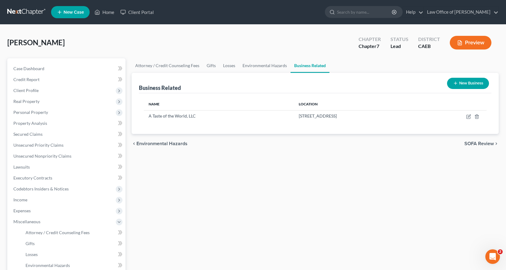
click at [476, 42] on button "Preview" at bounding box center [471, 43] width 42 height 14
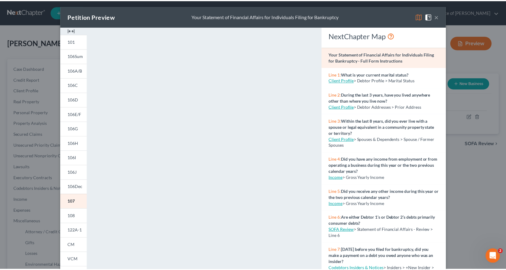
scroll to position [1, 0]
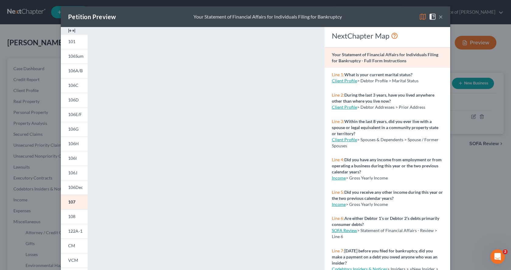
click at [438, 17] on button "×" at bounding box center [440, 16] width 4 height 7
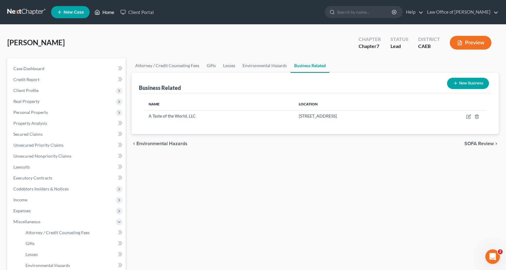
click at [106, 11] on link "Home" at bounding box center [105, 12] width 26 height 11
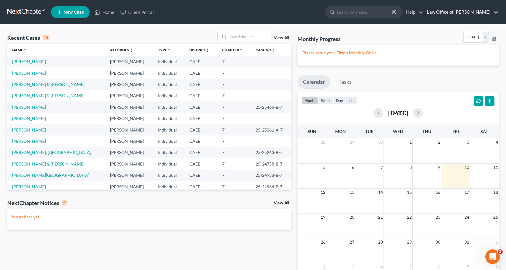
click at [496, 10] on link "Law Office of [PERSON_NAME]" at bounding box center [461, 12] width 74 height 11
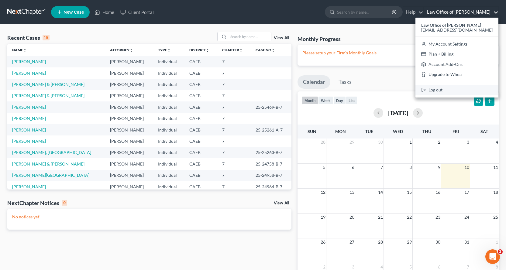
click at [447, 91] on link "Log out" at bounding box center [457, 90] width 83 height 10
